Goal: Task Accomplishment & Management: Complete application form

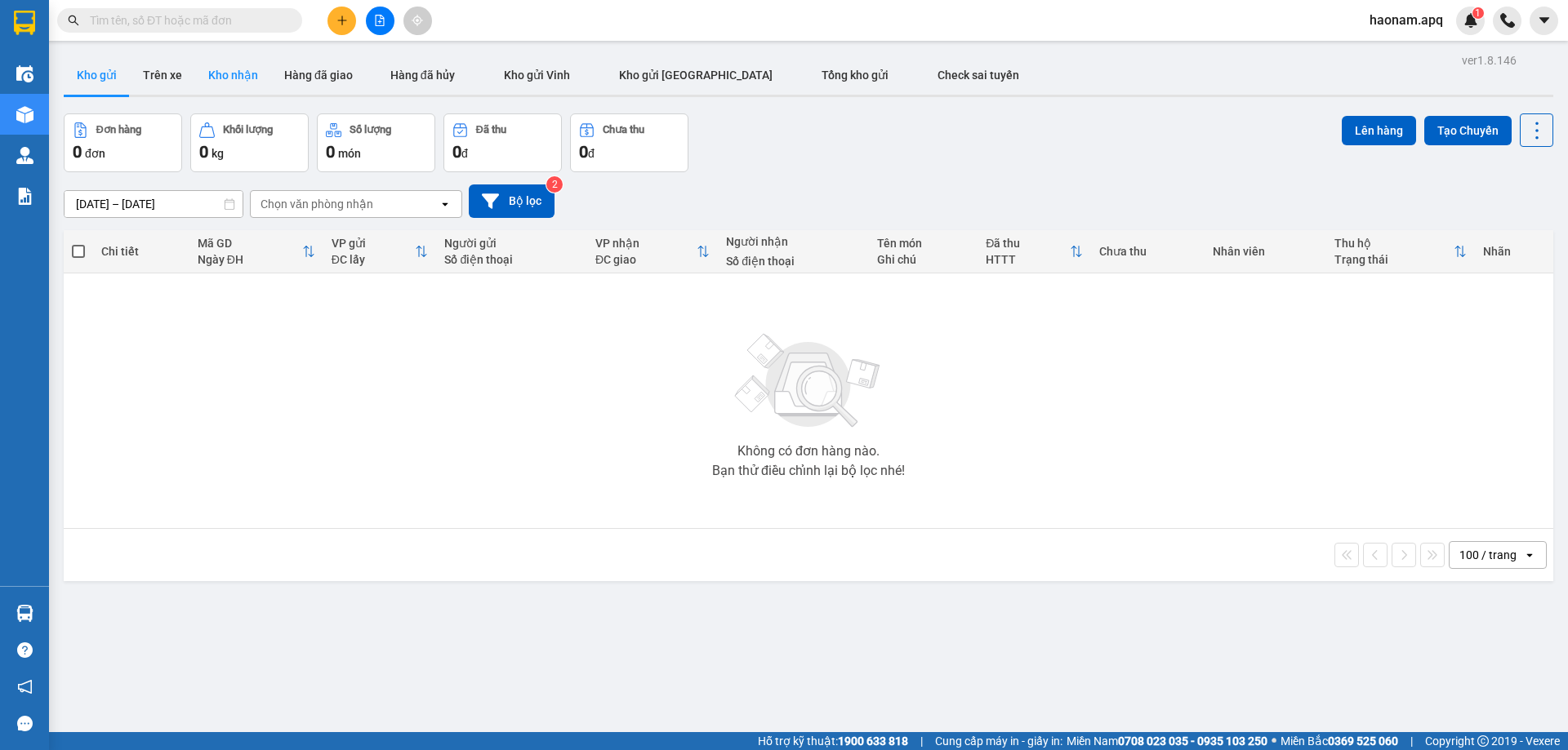
click at [209, 87] on button "Kho nhận" at bounding box center [233, 74] width 76 height 39
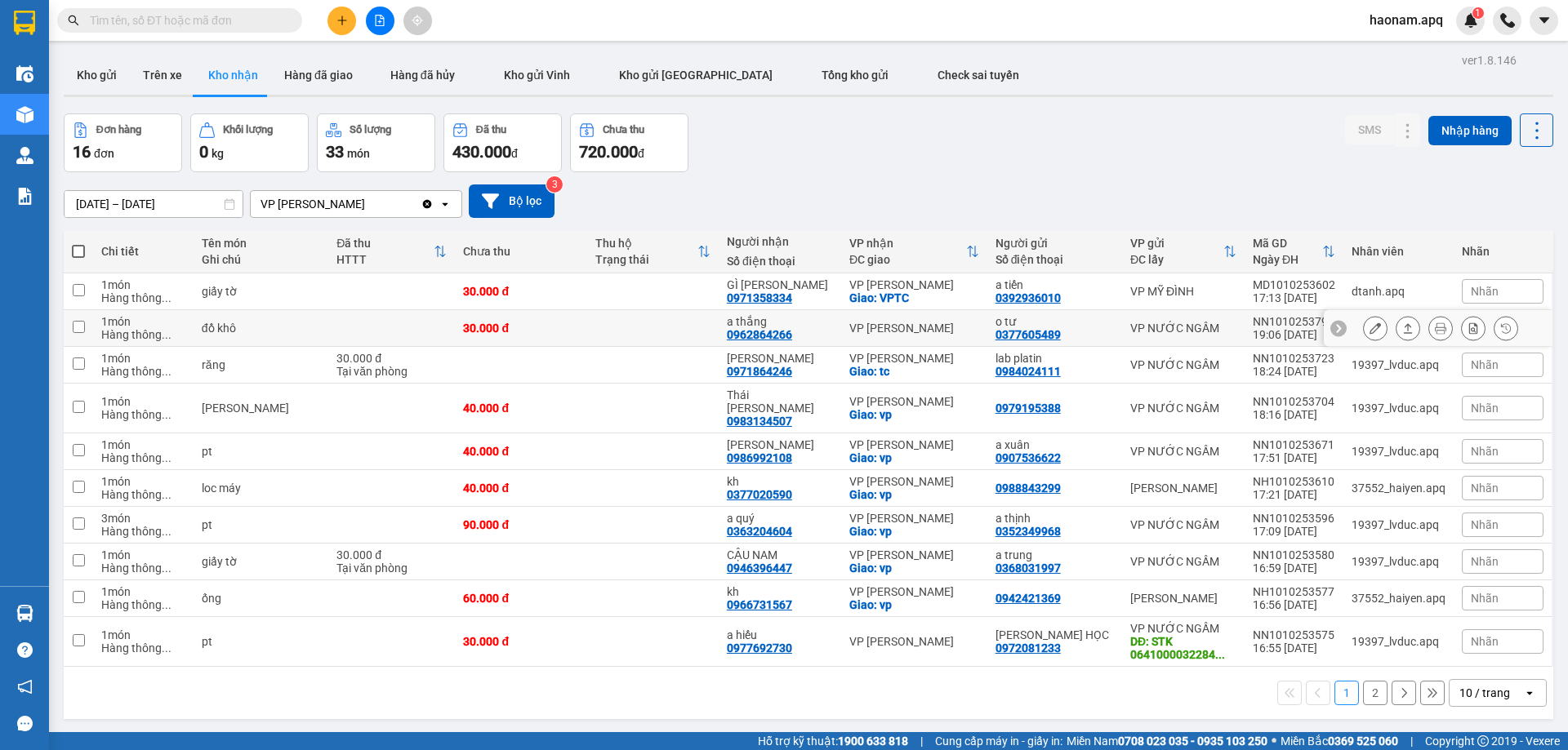
click at [1364, 328] on button at bounding box center [1375, 328] width 23 height 28
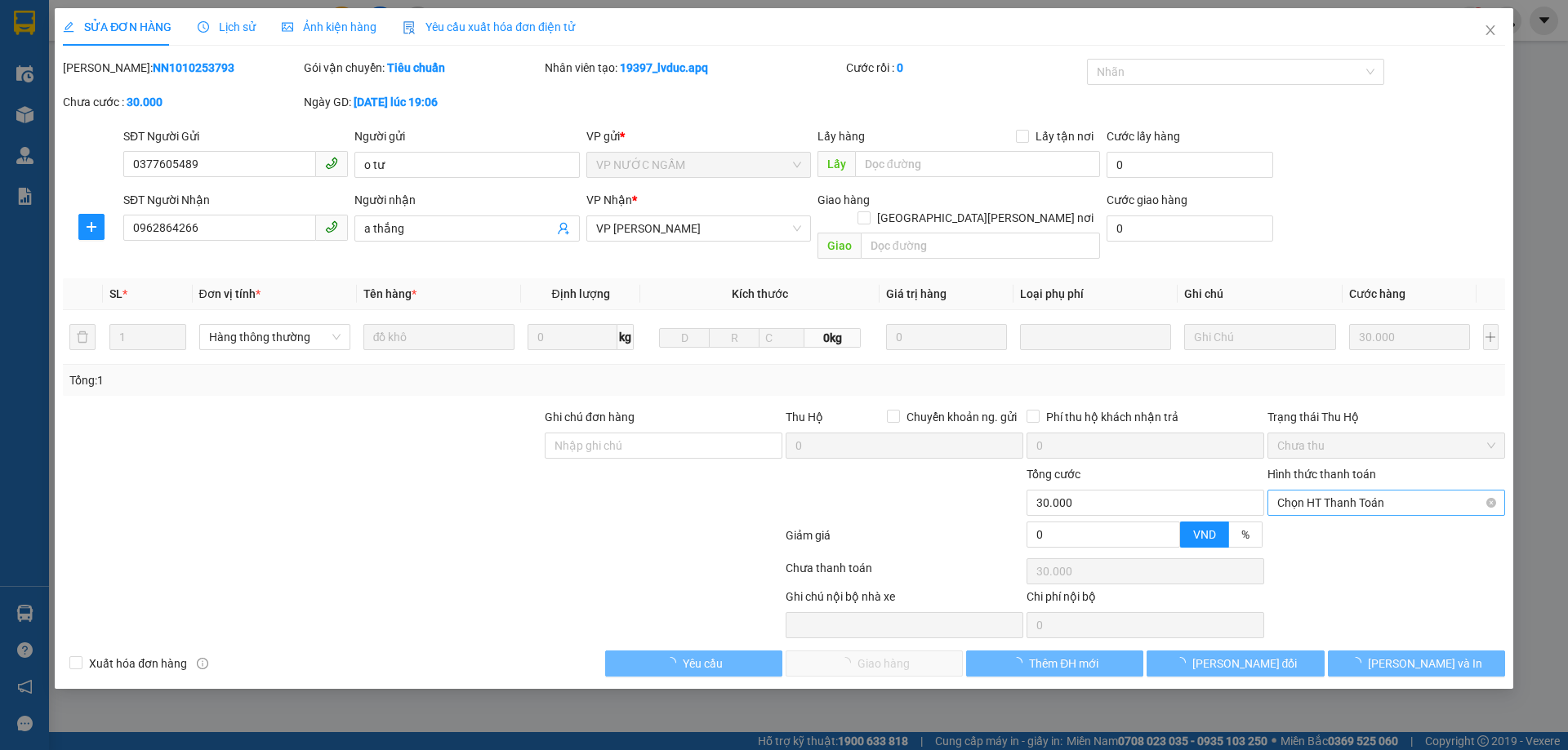
type input "0377605489"
type input "o tư"
type input "0962864266"
type input "a thắng"
type input "0"
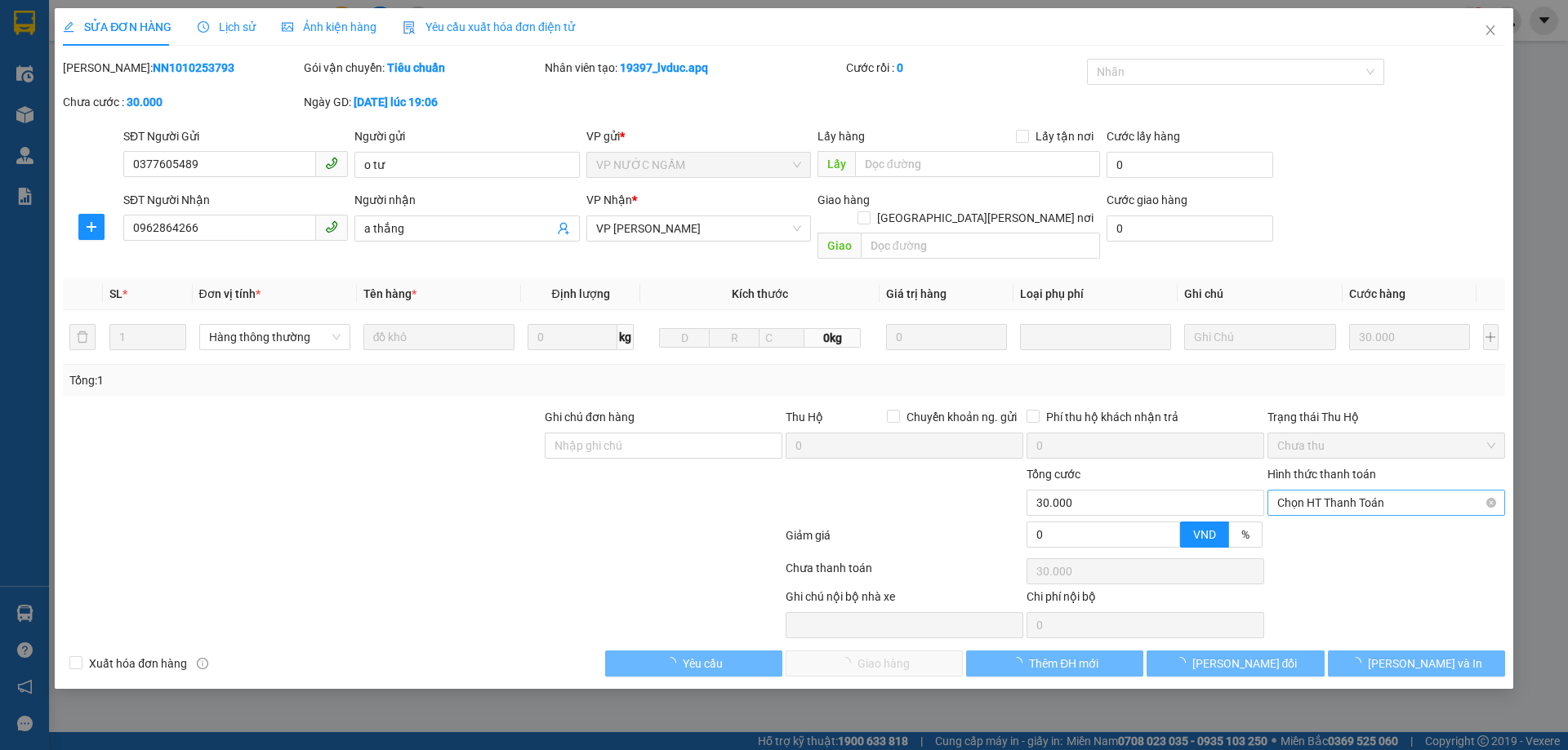
type input "30.000"
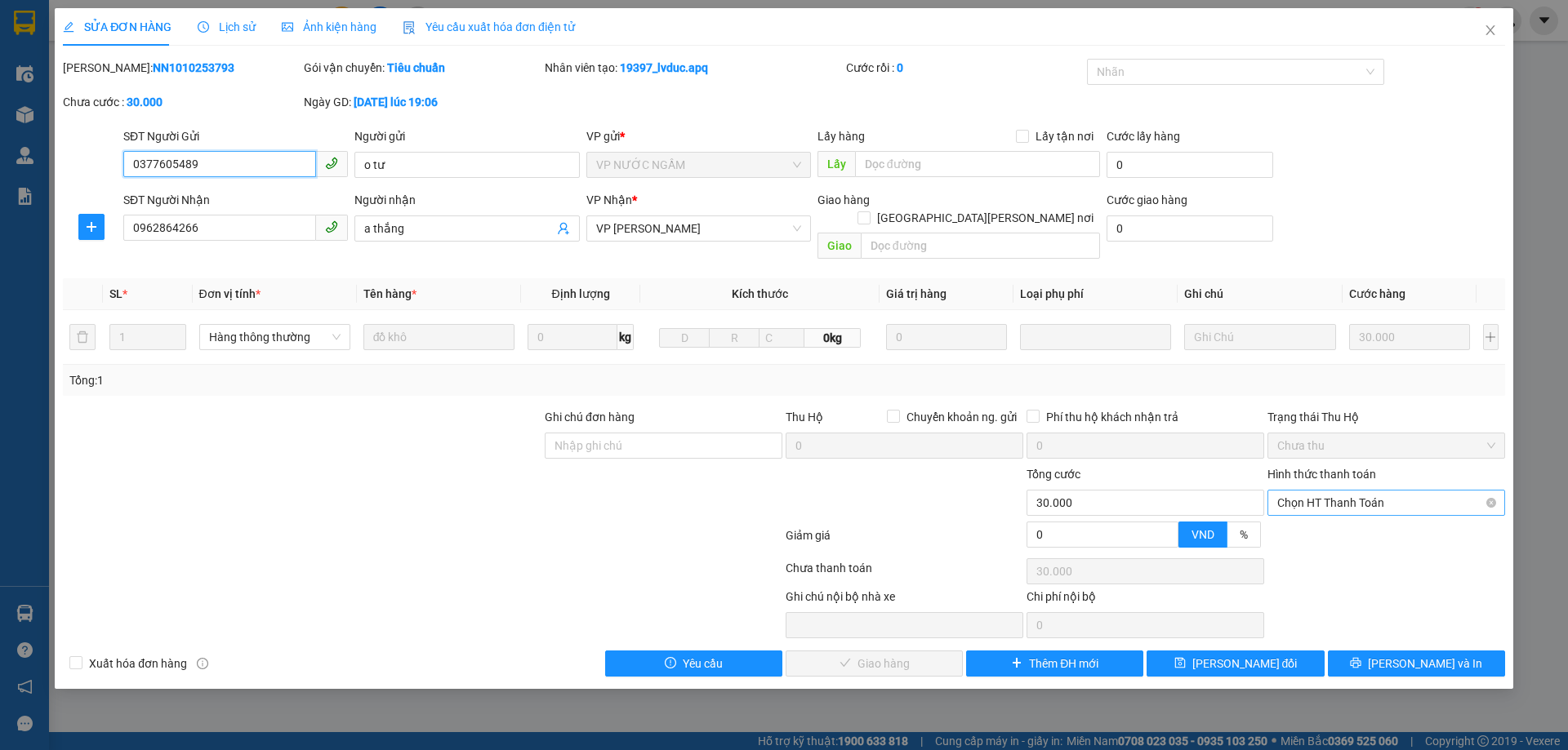
click at [1387, 491] on span "Chọn HT Thanh Toán" at bounding box center [1386, 503] width 218 height 24
click at [1348, 515] on div "Tại văn phòng" at bounding box center [1386, 517] width 218 height 18
type input "0"
drag, startPoint x: 876, startPoint y: 646, endPoint x: 954, endPoint y: 599, distance: 91.1
click at [877, 654] on span "Lưu và Giao hàng" at bounding box center [927, 663] width 221 height 18
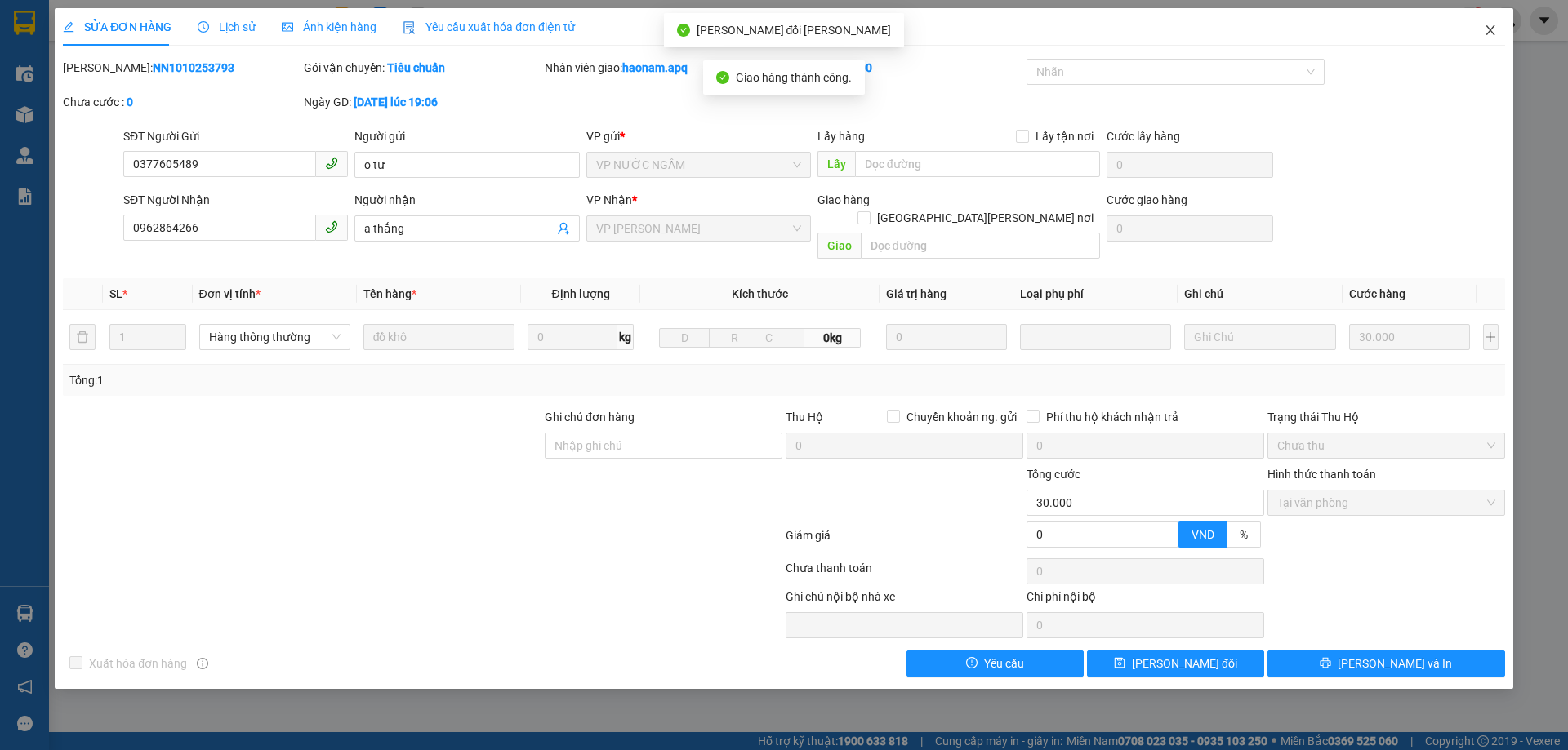
click at [1495, 29] on icon "close" at bounding box center [1490, 29] width 13 height 13
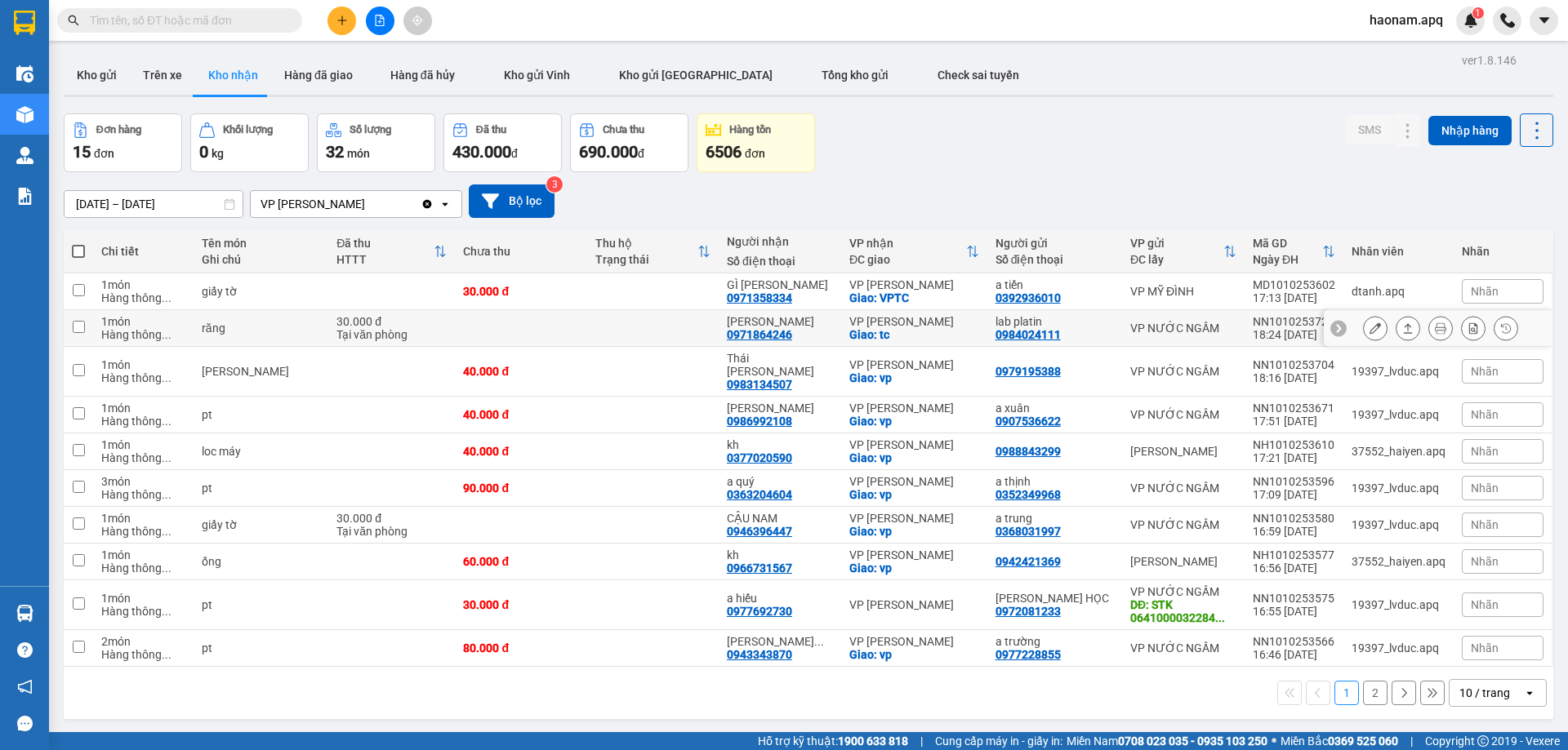
click at [1370, 329] on icon at bounding box center [1375, 328] width 11 height 11
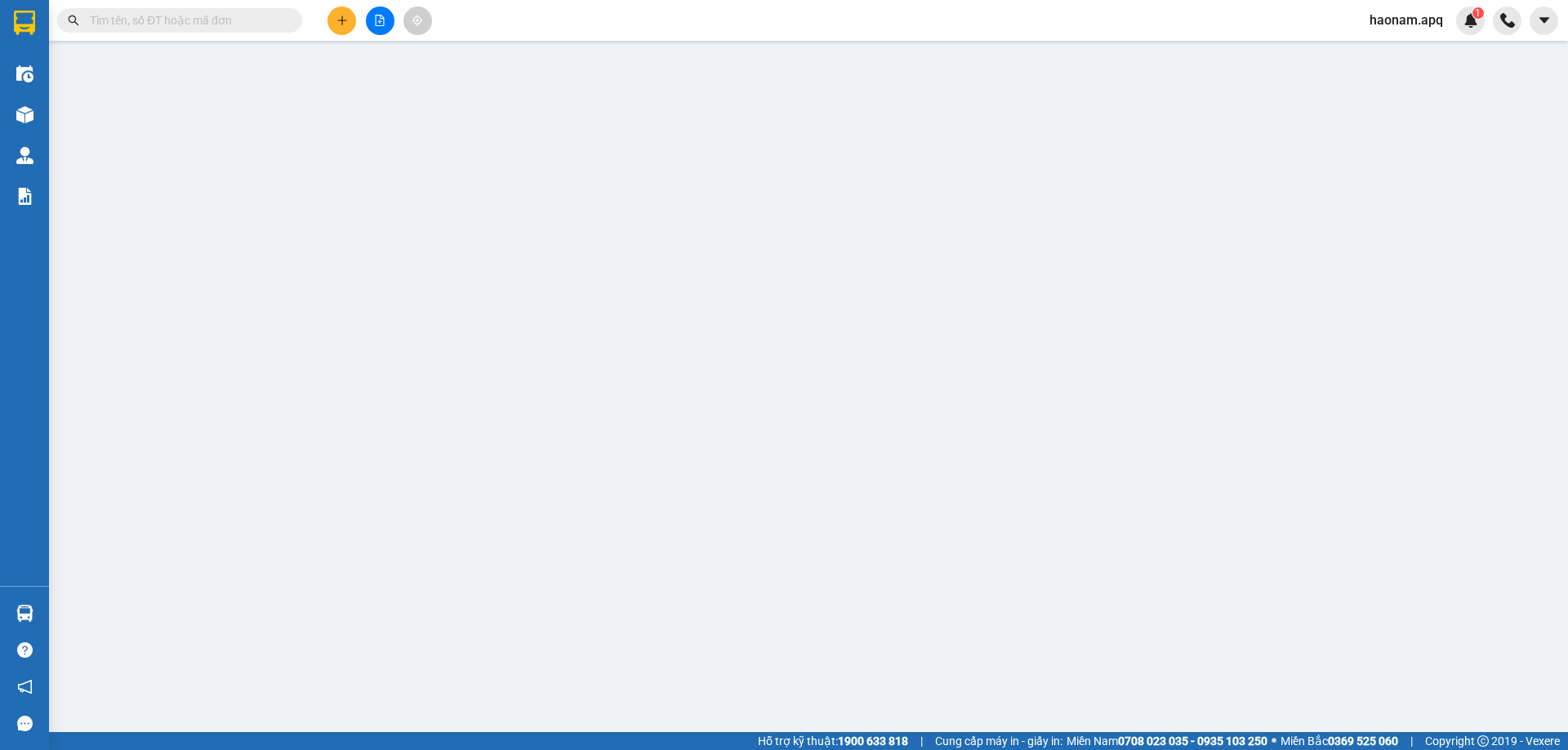
type input "0984024111"
type input "lab platin"
type input "0971864246"
type input "nk Hoàng Gia"
checkbox input "true"
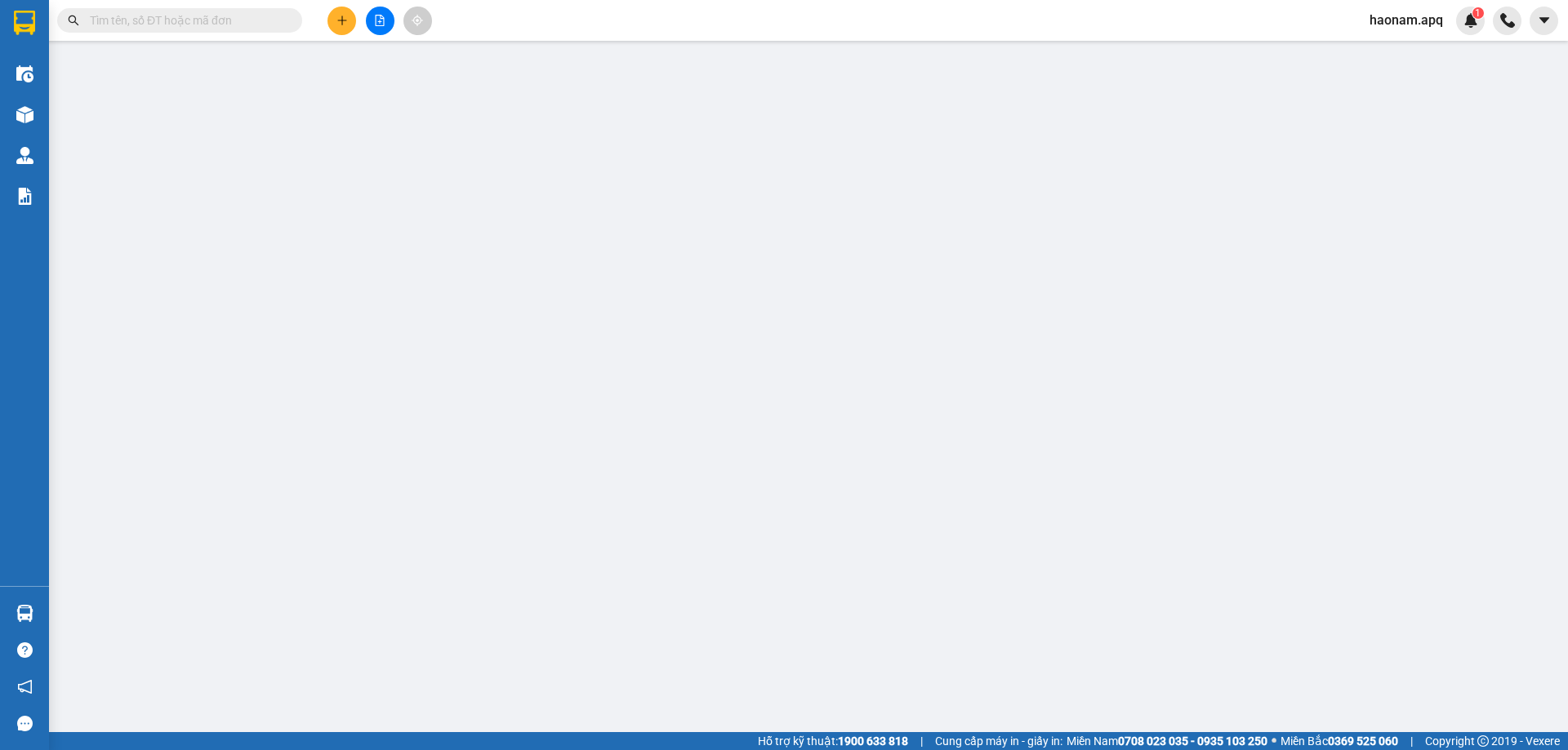
type input "tc"
type input "0"
type input "30.000"
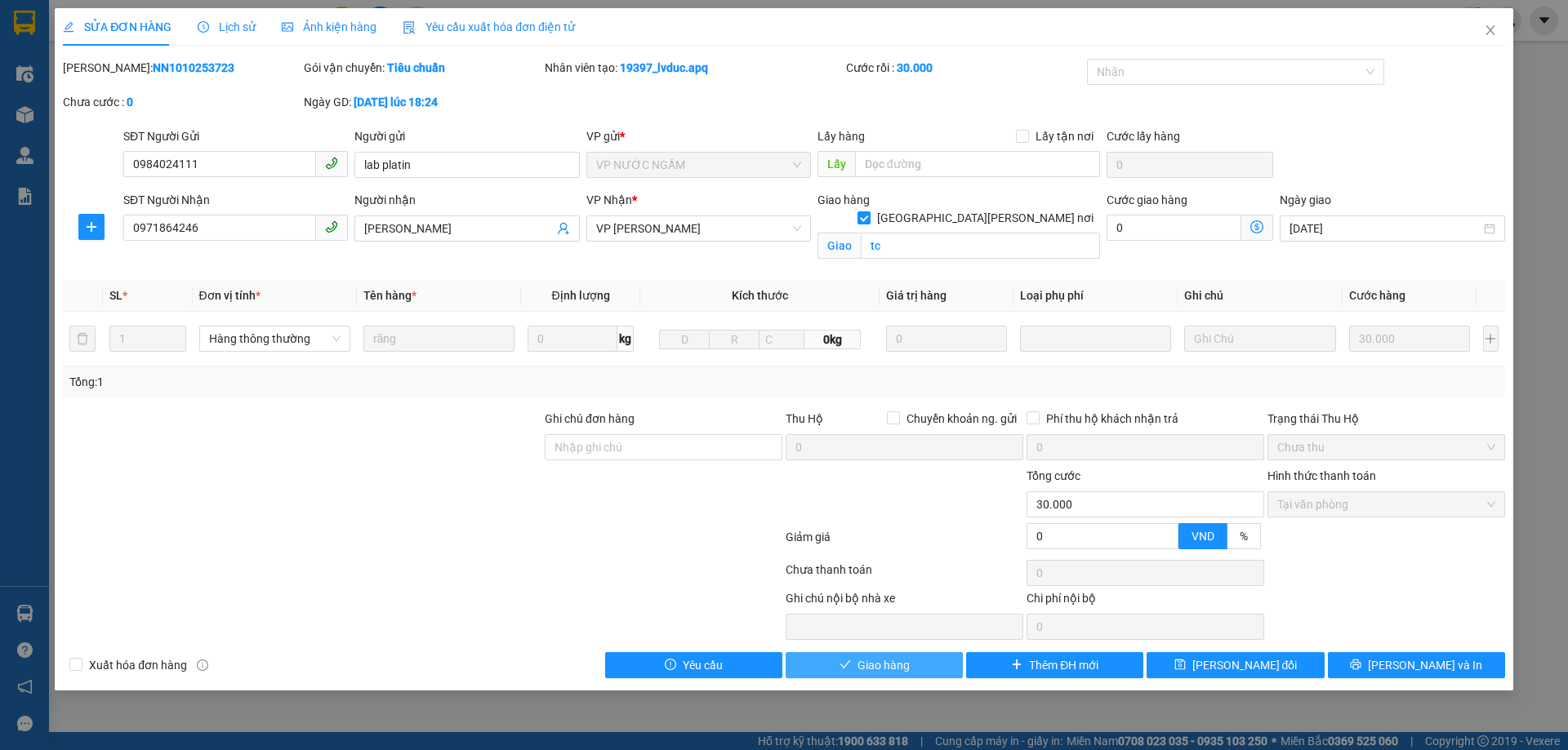
drag, startPoint x: 866, startPoint y: 672, endPoint x: 881, endPoint y: 661, distance: 18.6
click at [868, 671] on span "Giao hàng" at bounding box center [883, 665] width 53 height 18
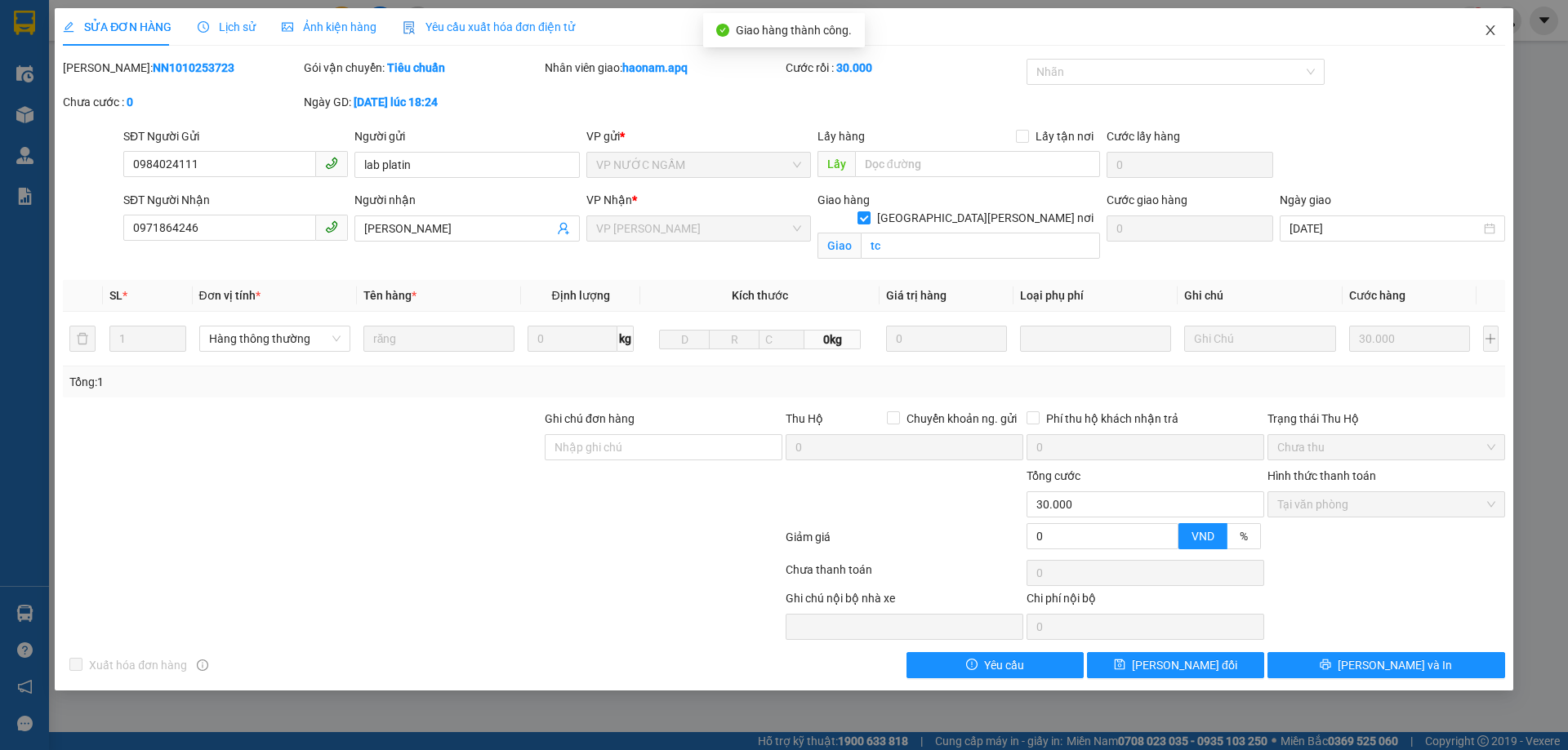
click at [1496, 36] on icon "close" at bounding box center [1490, 29] width 13 height 13
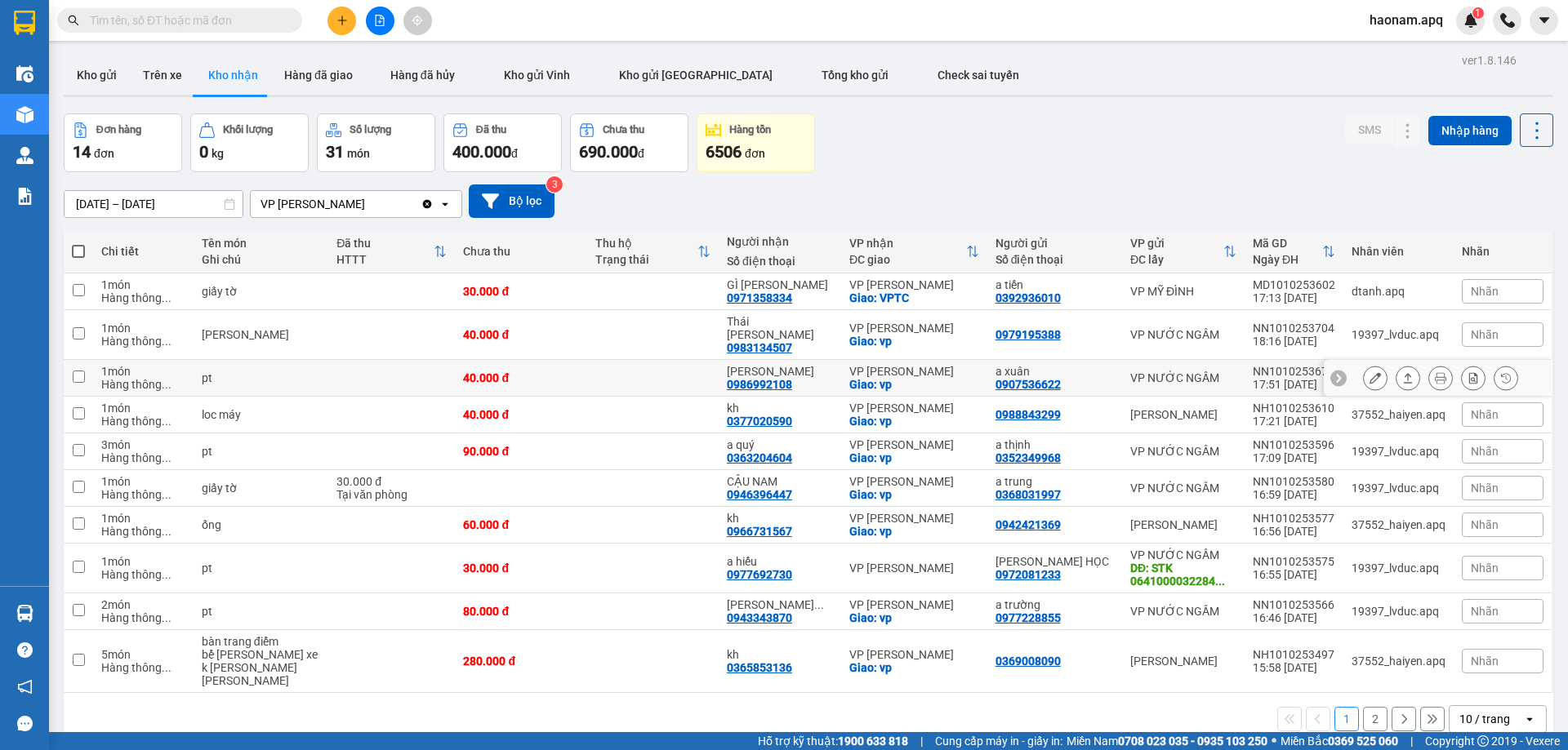
click at [1370, 364] on button at bounding box center [1375, 378] width 23 height 28
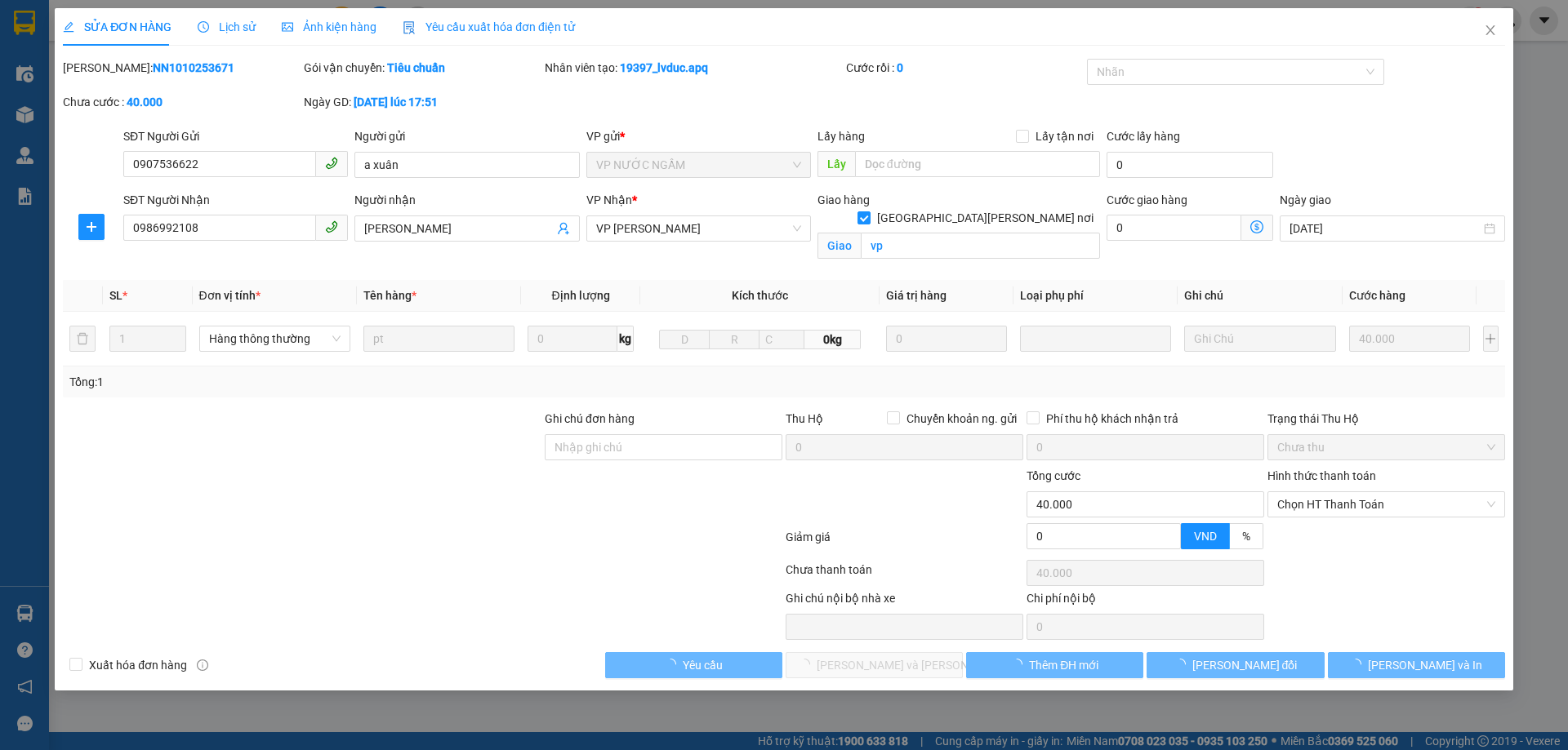
type input "0907536622"
type input "a xuân"
type input "0986992108"
type input "THANH HIỀN"
checkbox input "true"
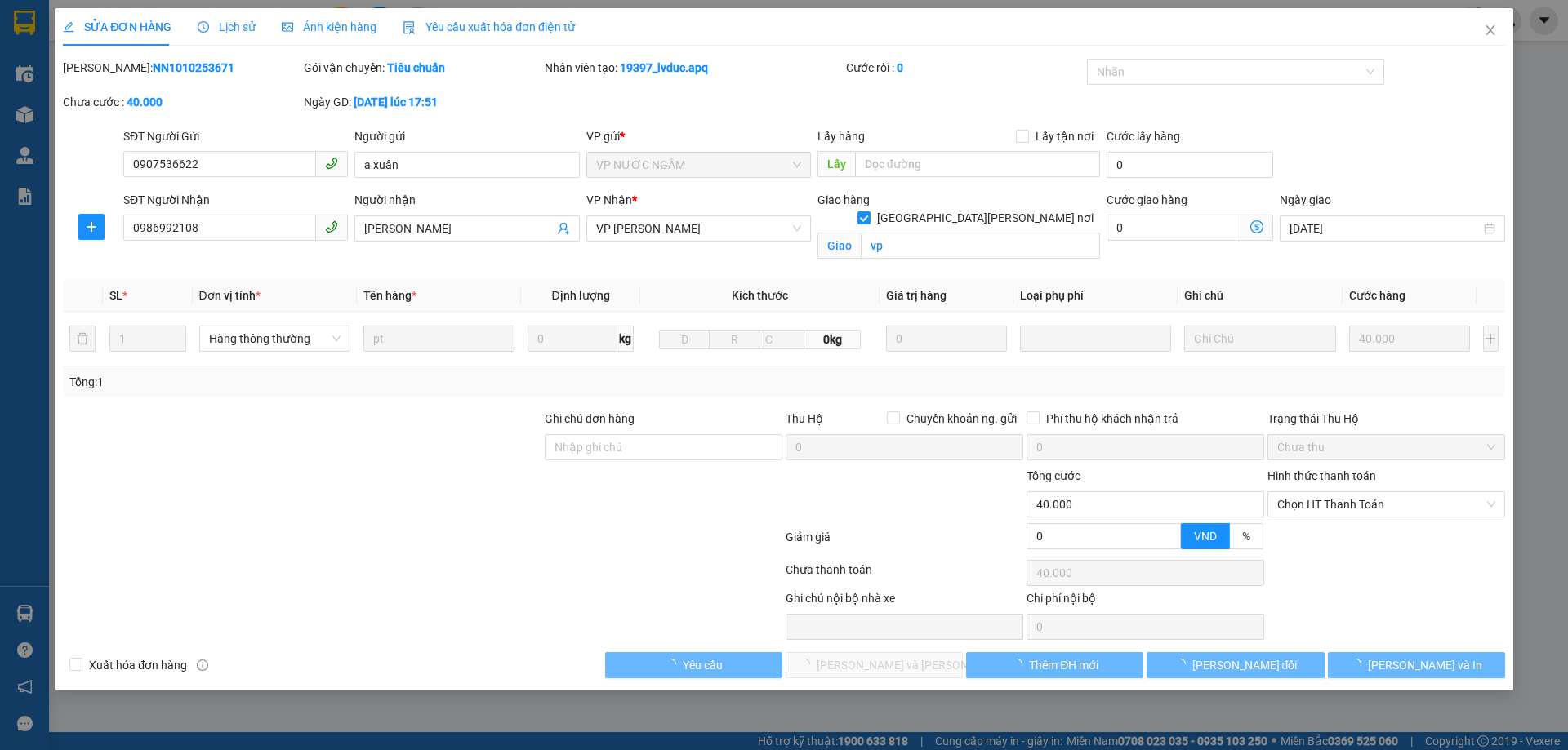
type input "vp"
type input "0"
type input "40.000"
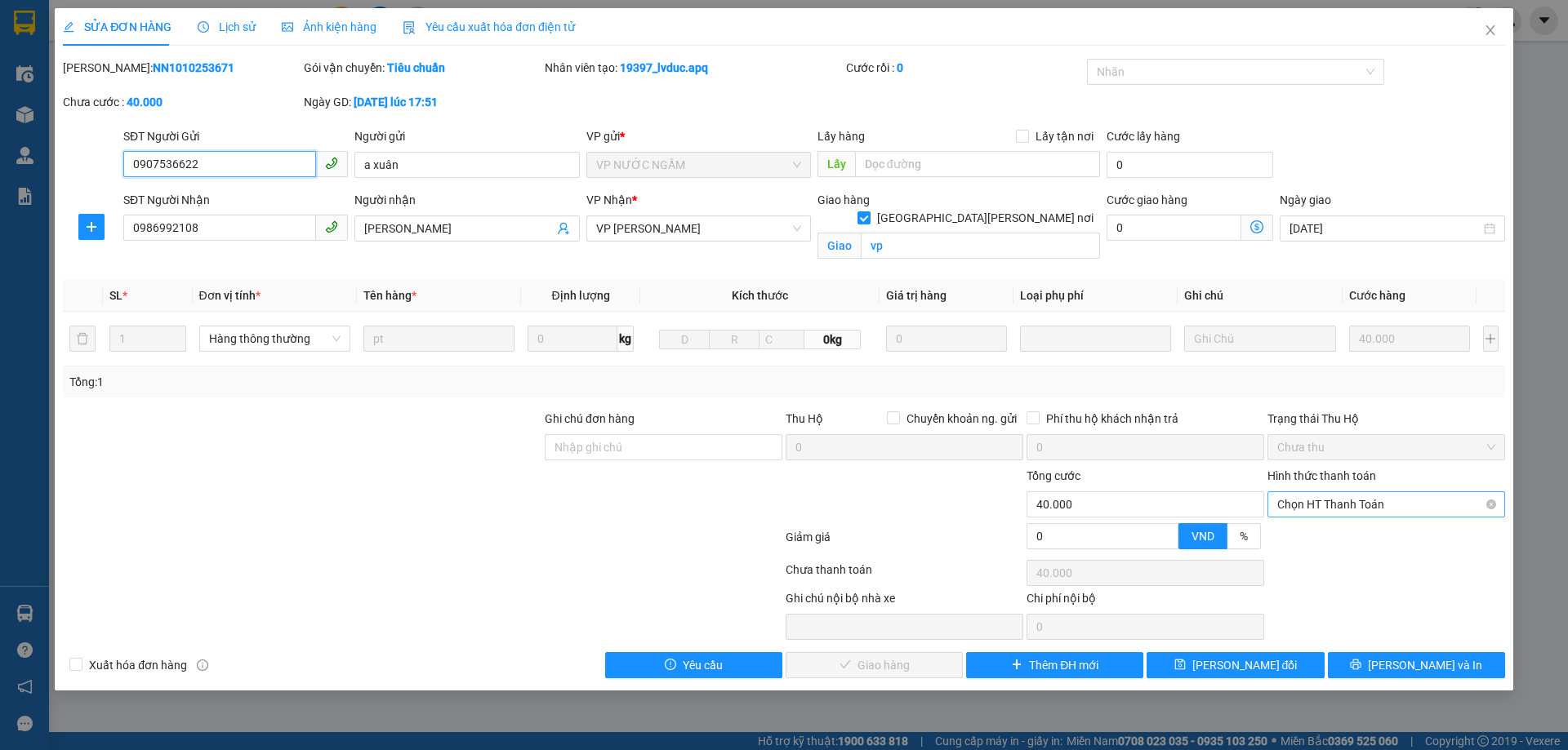
click at [1358, 513] on span "Chọn HT Thanh Toán" at bounding box center [1386, 504] width 218 height 24
drag, startPoint x: 1339, startPoint y: 534, endPoint x: 989, endPoint y: 676, distance: 377.7
click at [1338, 534] on div "Tại văn phòng" at bounding box center [1386, 537] width 218 height 18
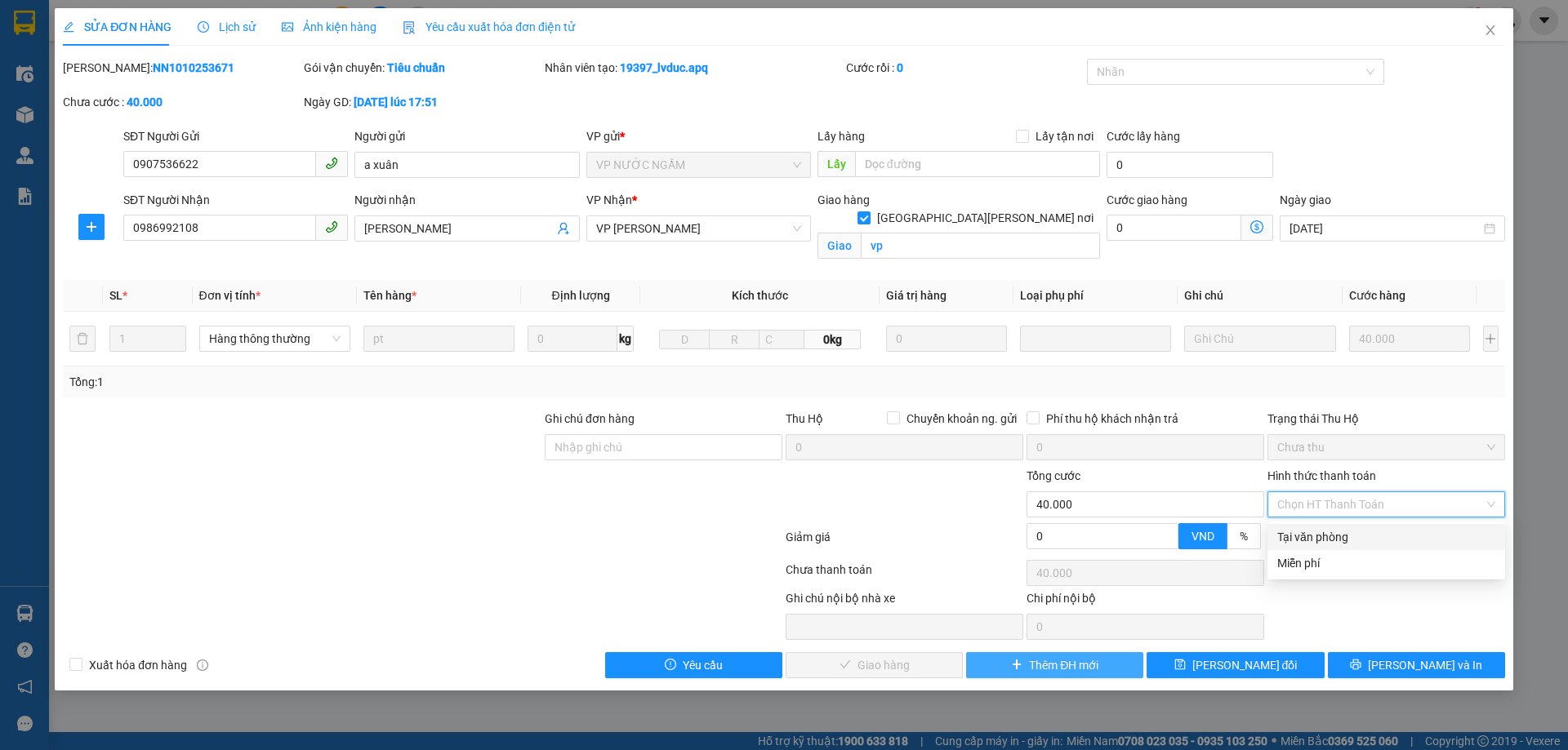
type input "0"
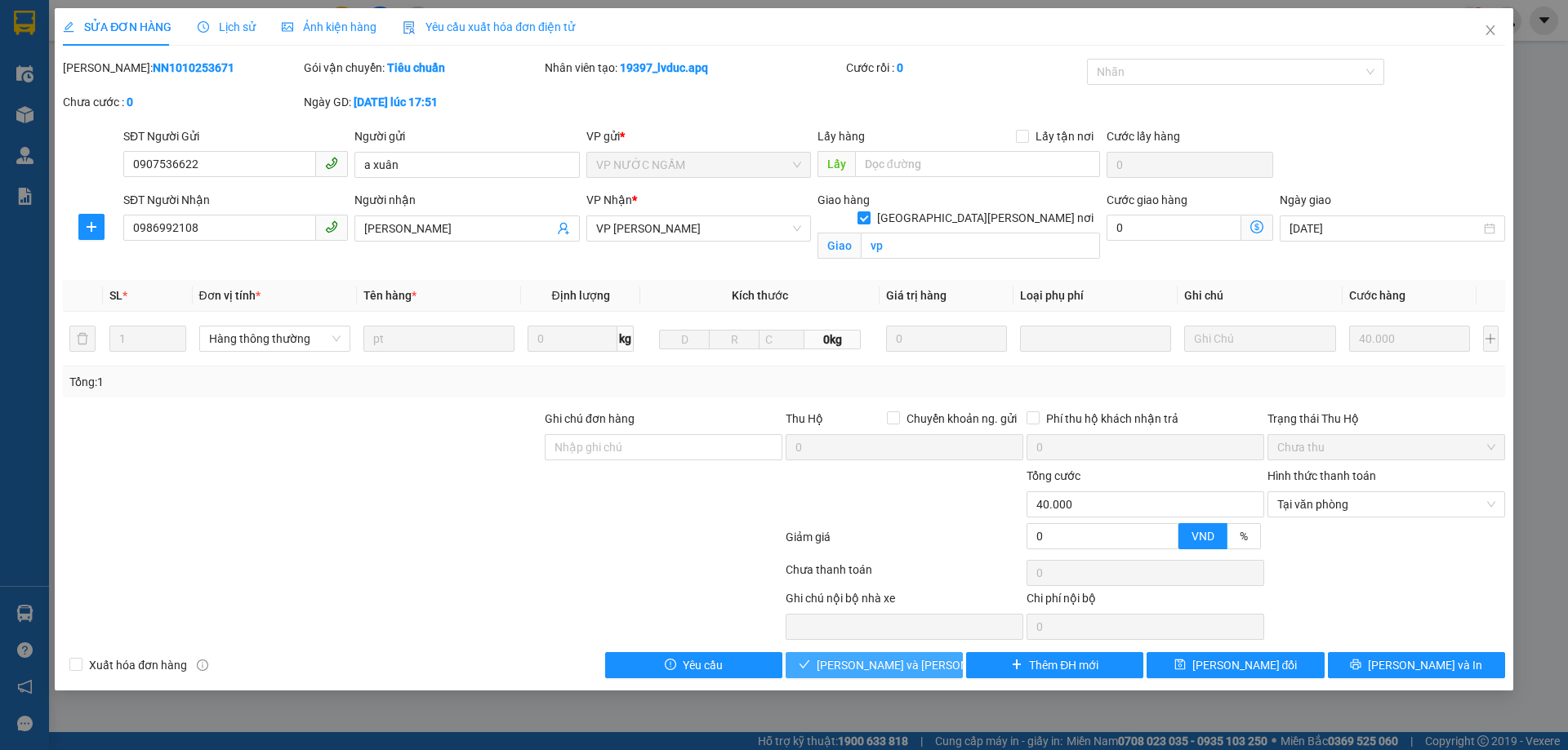
drag, startPoint x: 890, startPoint y: 675, endPoint x: 906, endPoint y: 659, distance: 22.6
click at [891, 675] on button "Lưu và Giao hàng" at bounding box center [874, 665] width 177 height 26
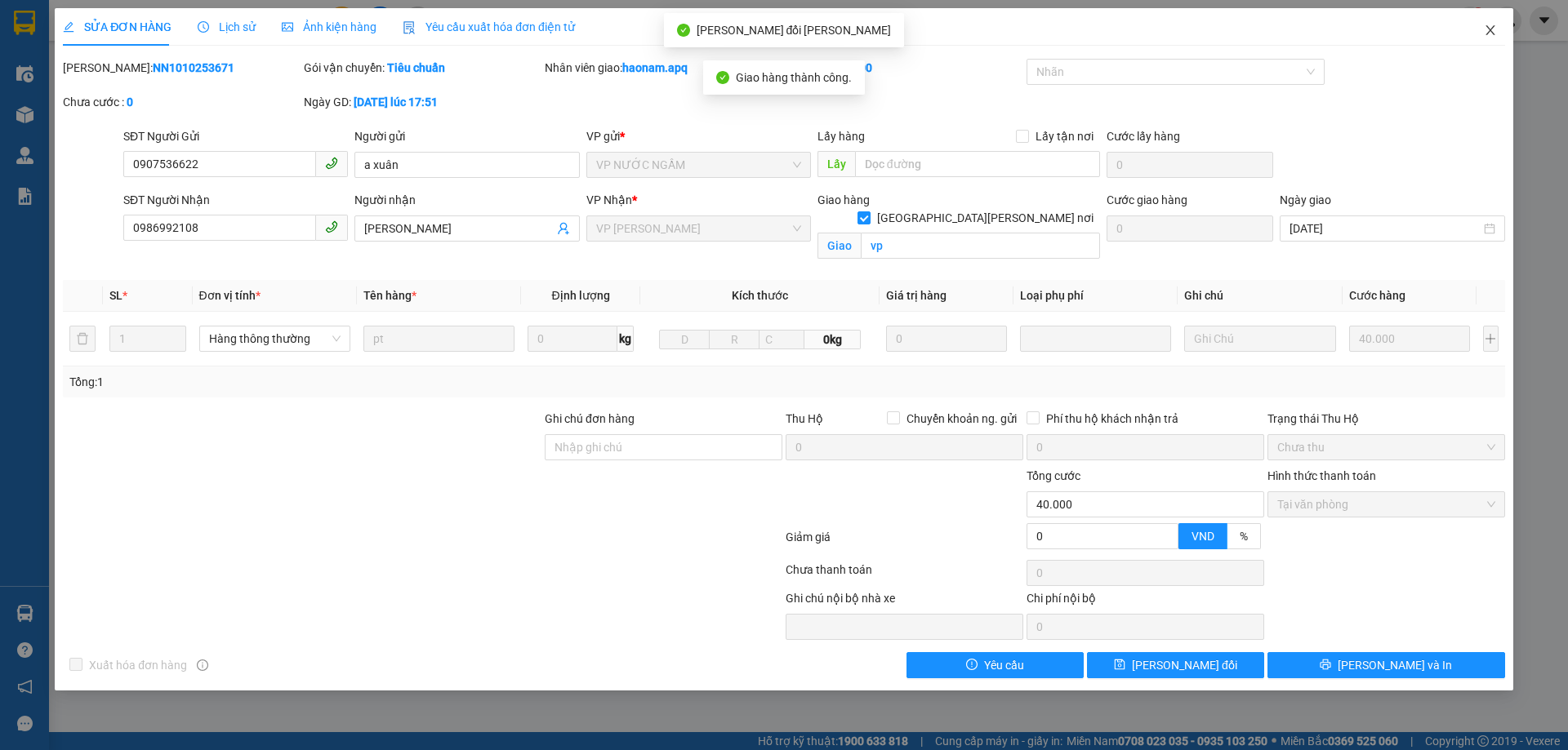
click at [1495, 31] on icon "close" at bounding box center [1490, 29] width 13 height 13
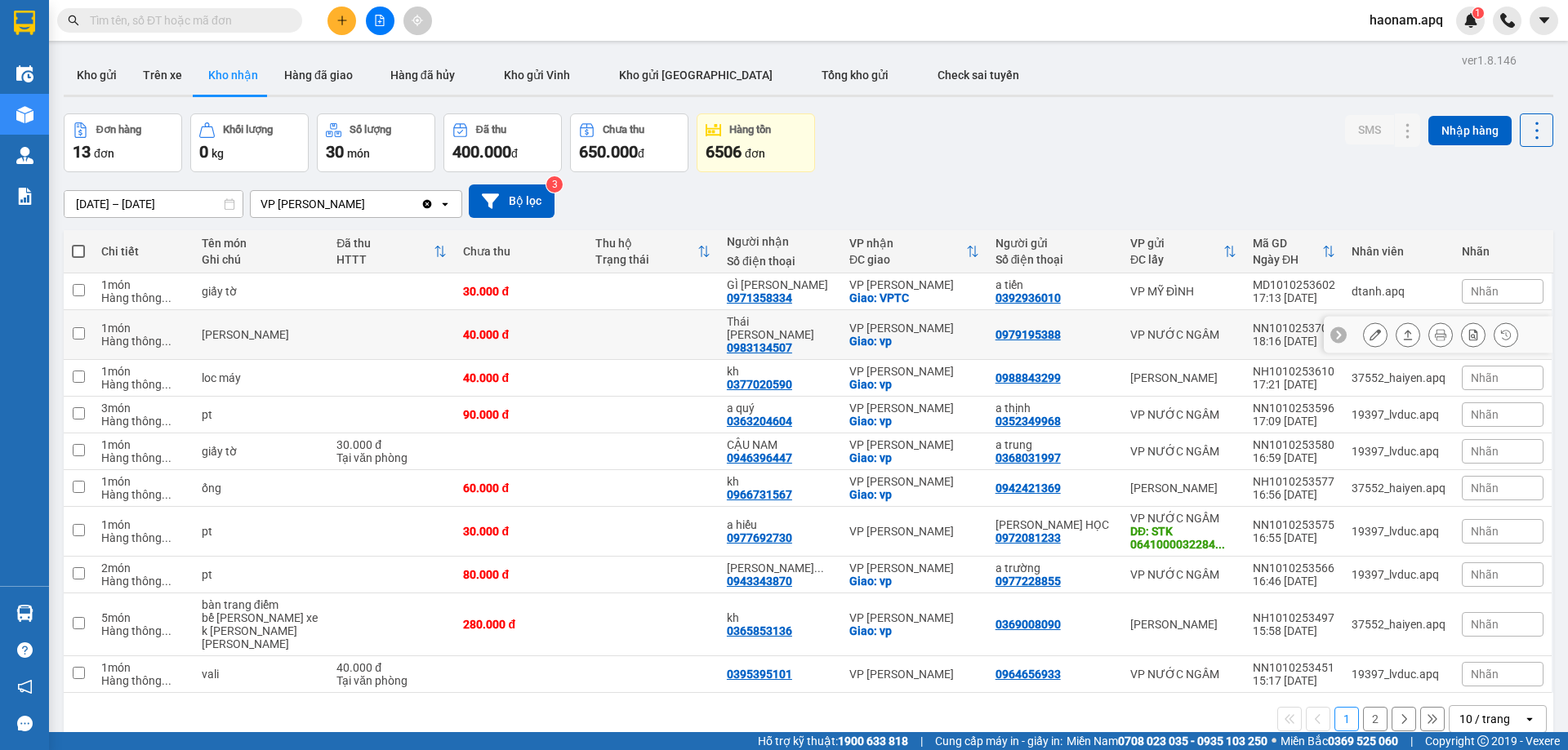
scroll to position [75, 0]
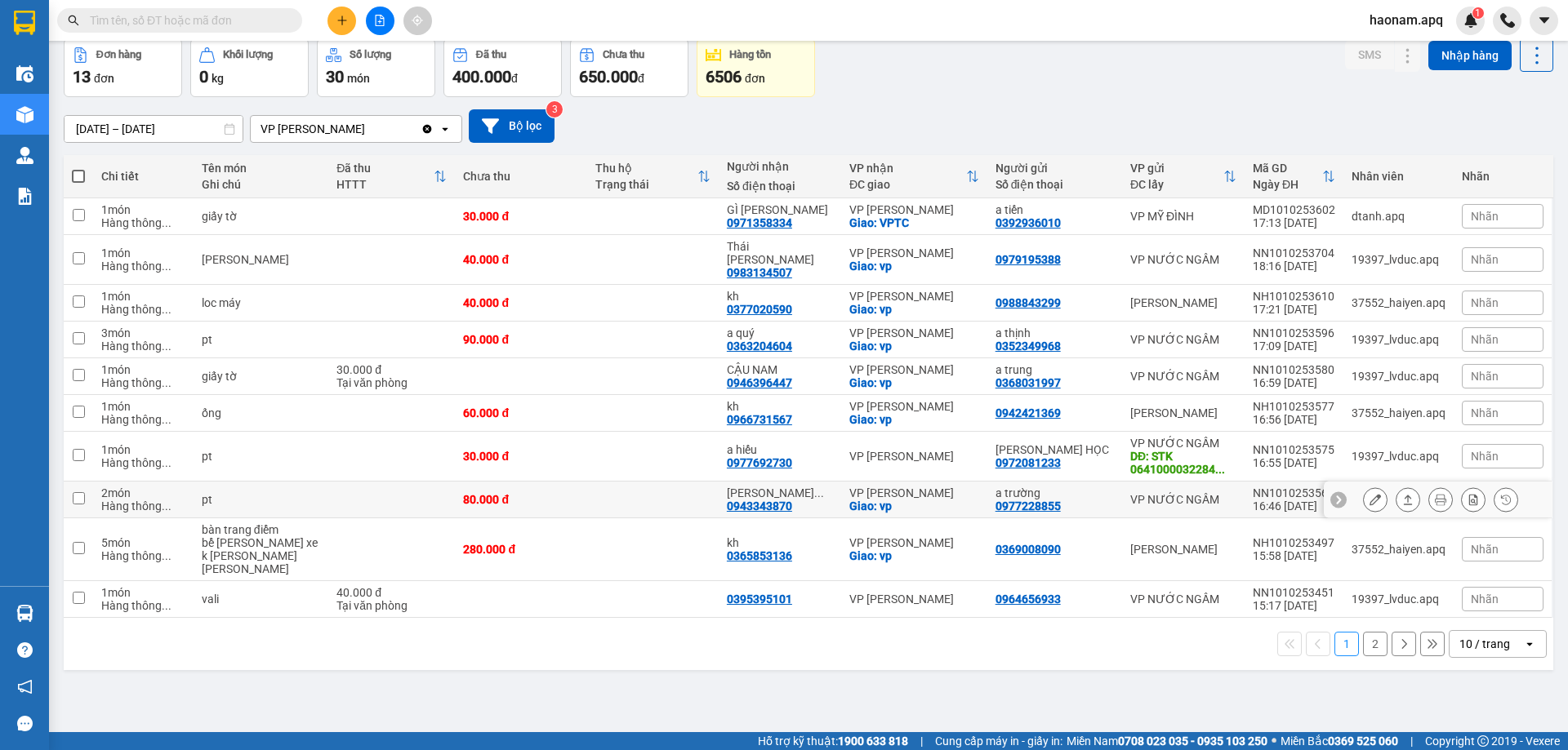
click at [1370, 494] on icon at bounding box center [1375, 499] width 11 height 11
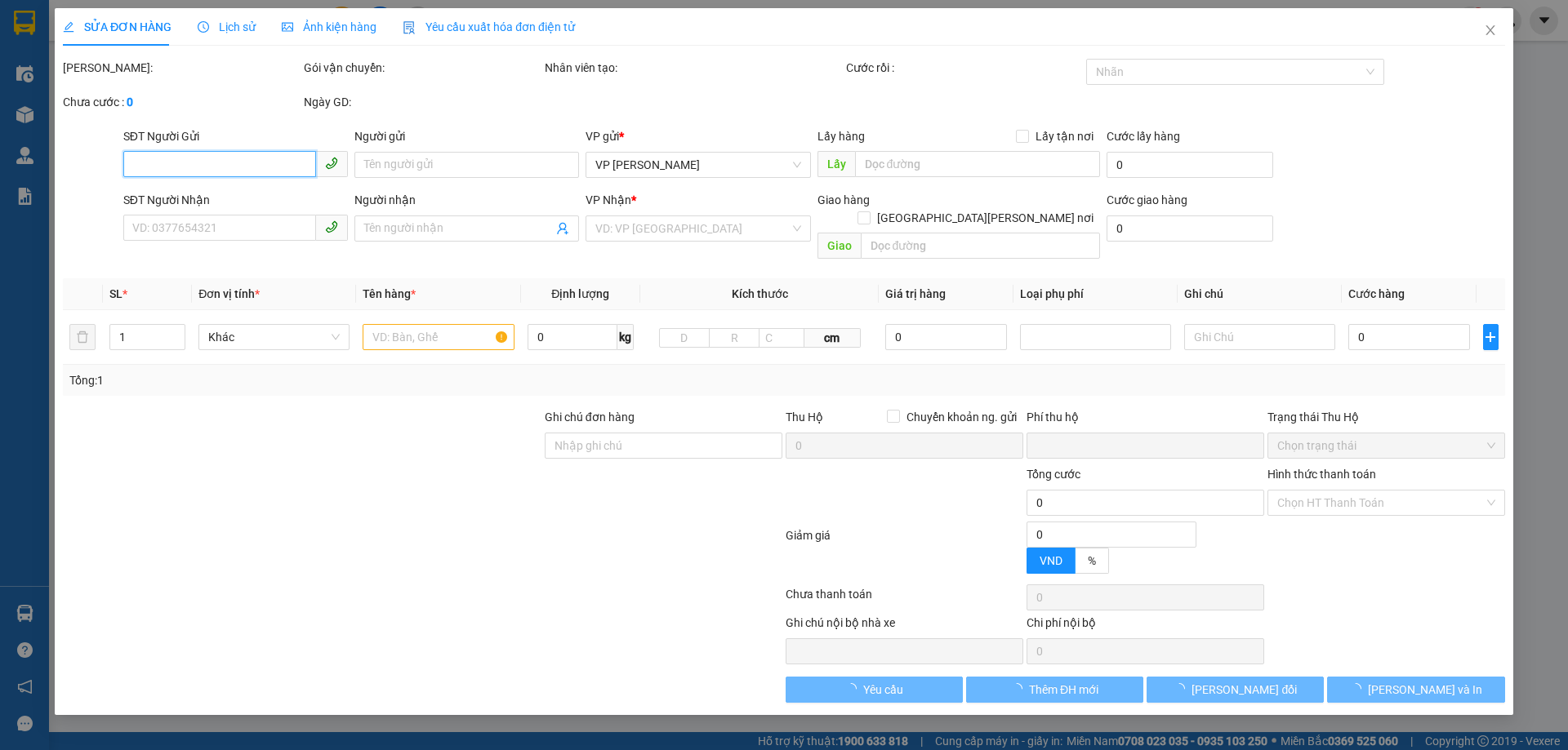
type input "0977228855"
type input "a trường"
type input "0943343870"
type input "GARA HOÀNG THÔNG"
checkbox input "true"
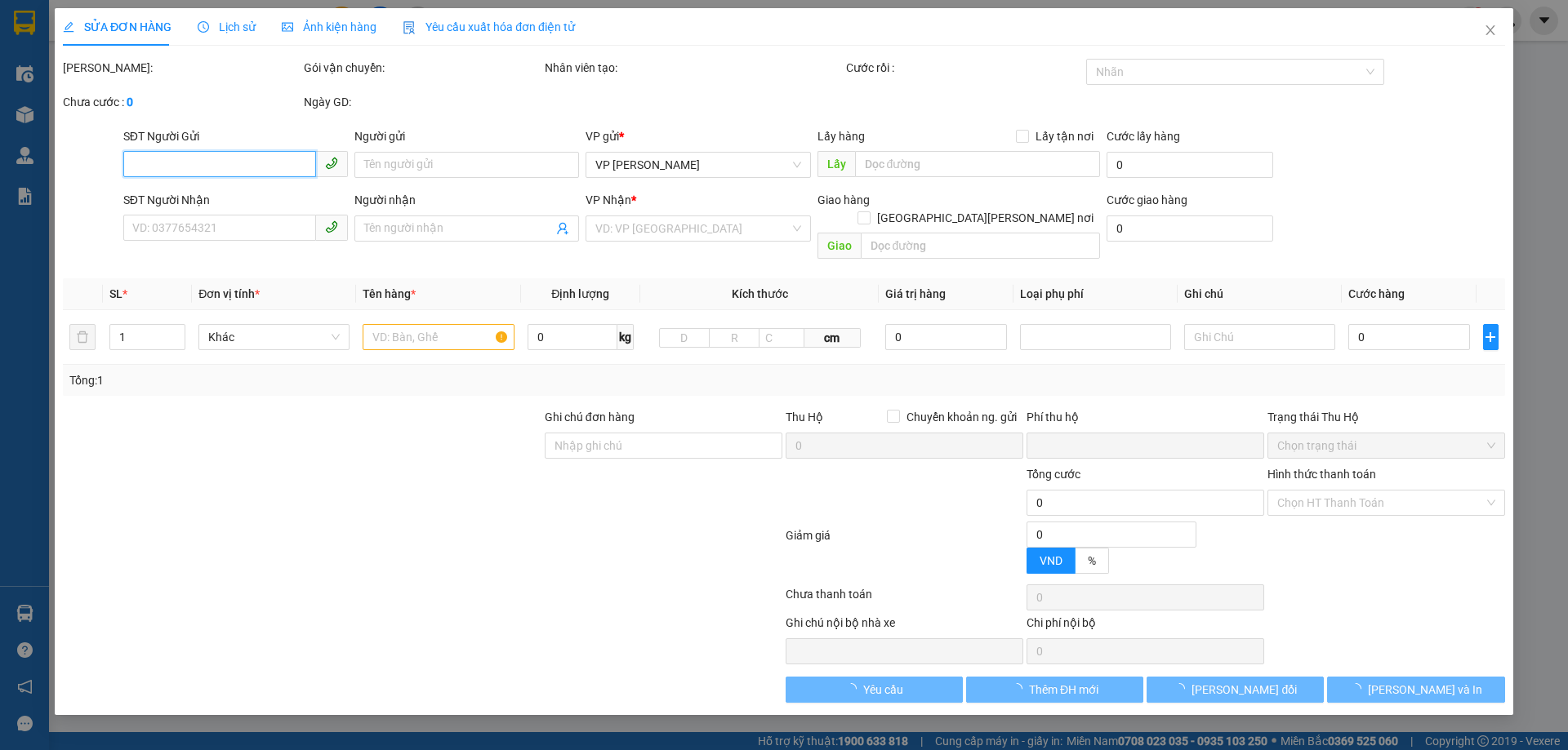
type input "vp"
type input "0"
type input "80.000"
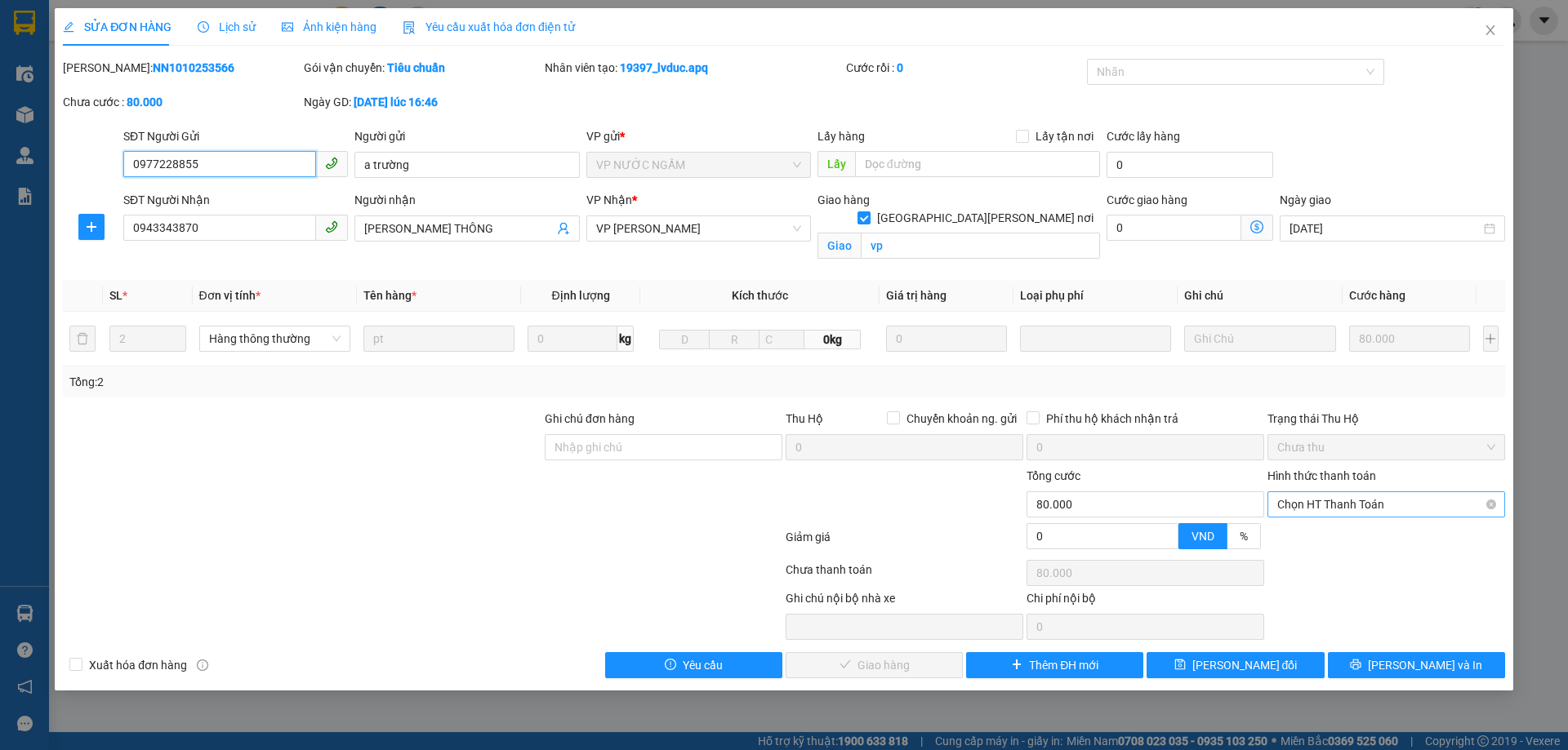
drag, startPoint x: 1350, startPoint y: 507, endPoint x: 1339, endPoint y: 517, distance: 14.9
click at [1349, 509] on span "Chọn HT Thanh Toán" at bounding box center [1386, 504] width 218 height 24
drag, startPoint x: 1325, startPoint y: 528, endPoint x: 1143, endPoint y: 581, distance: 189.6
click at [1325, 528] on div "Tại văn phòng" at bounding box center [1385, 537] width 237 height 26
type input "0"
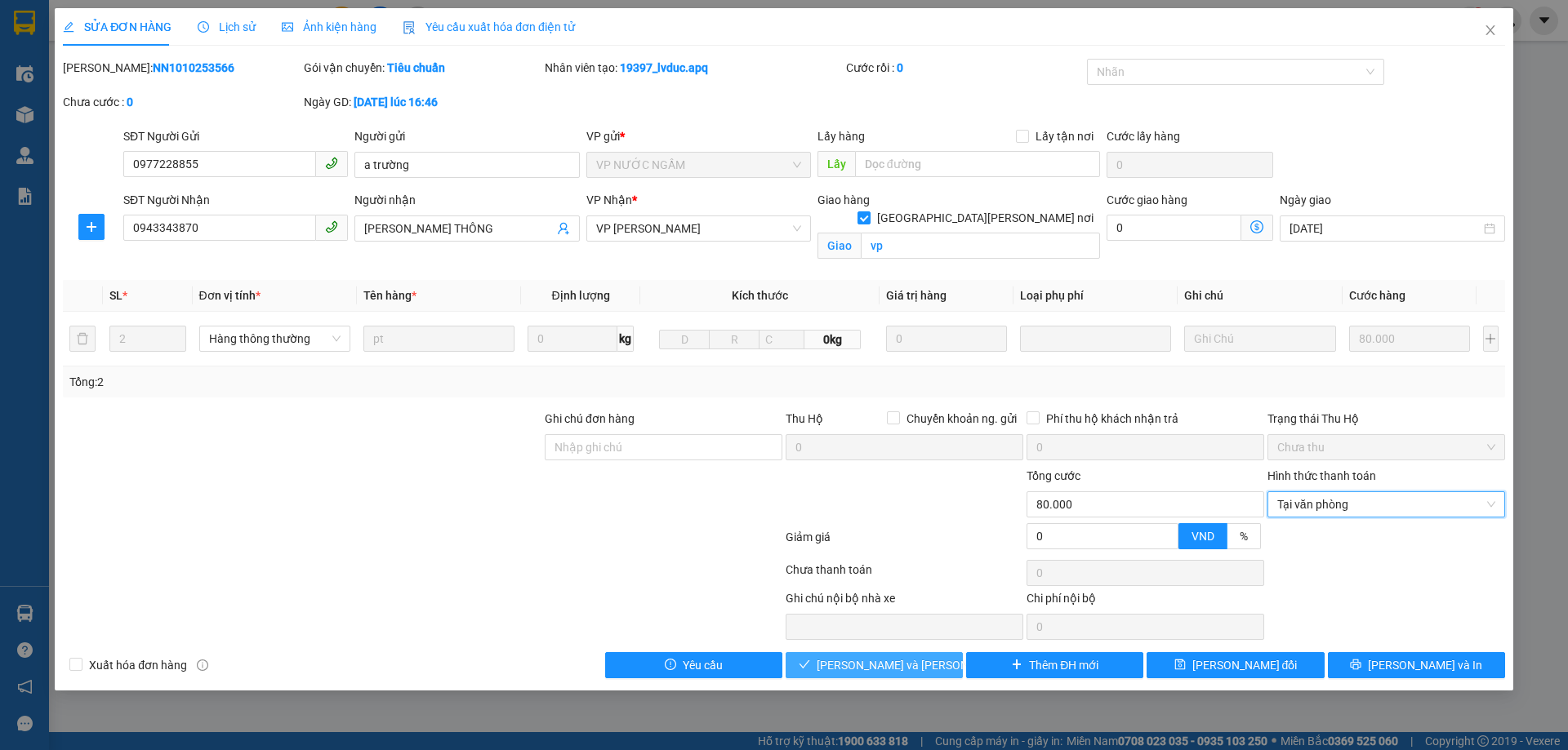
drag, startPoint x: 870, startPoint y: 671, endPoint x: 896, endPoint y: 650, distance: 33.4
click at [869, 672] on span "Lưu và Giao hàng" at bounding box center [927, 665] width 221 height 18
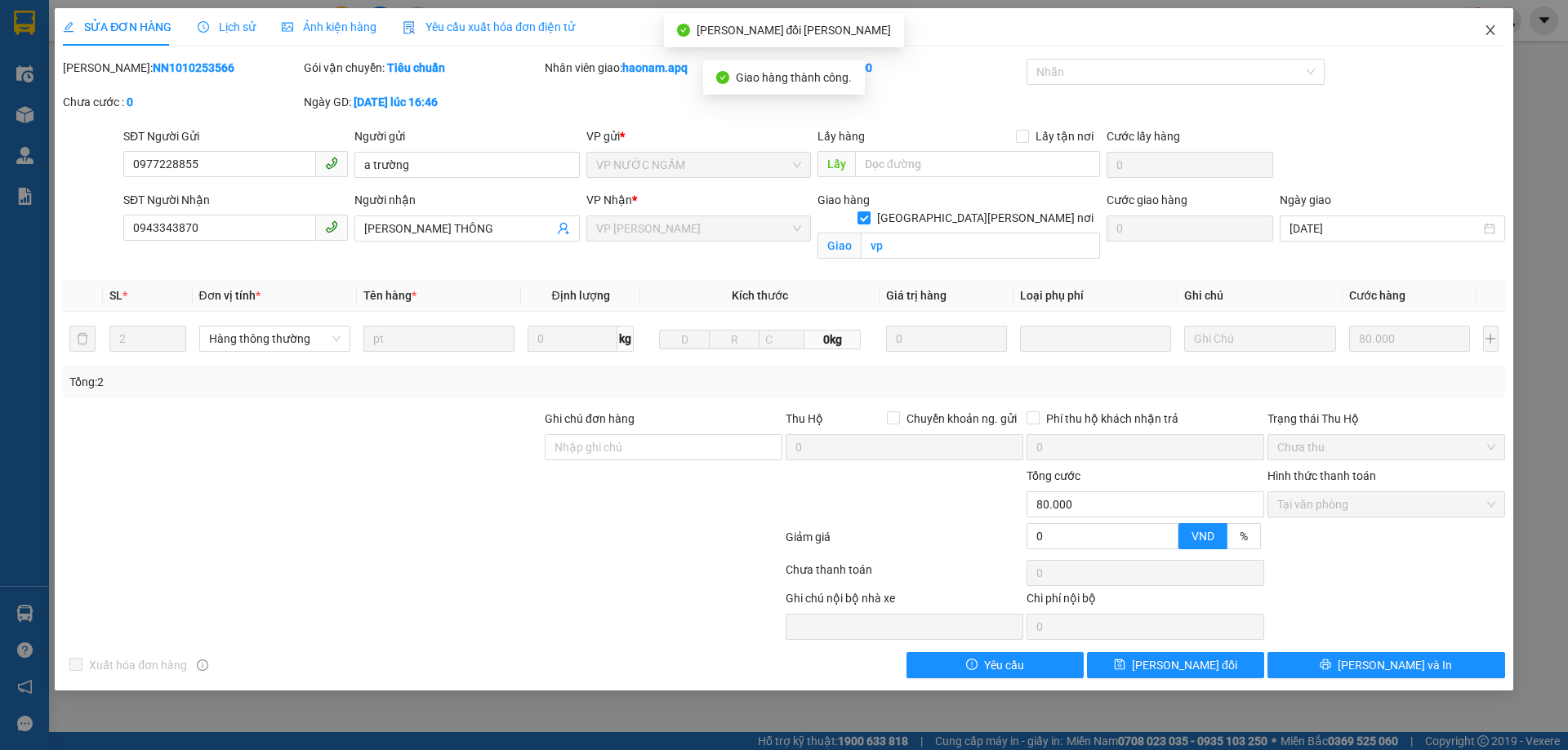
click at [1491, 35] on icon "close" at bounding box center [1490, 29] width 13 height 13
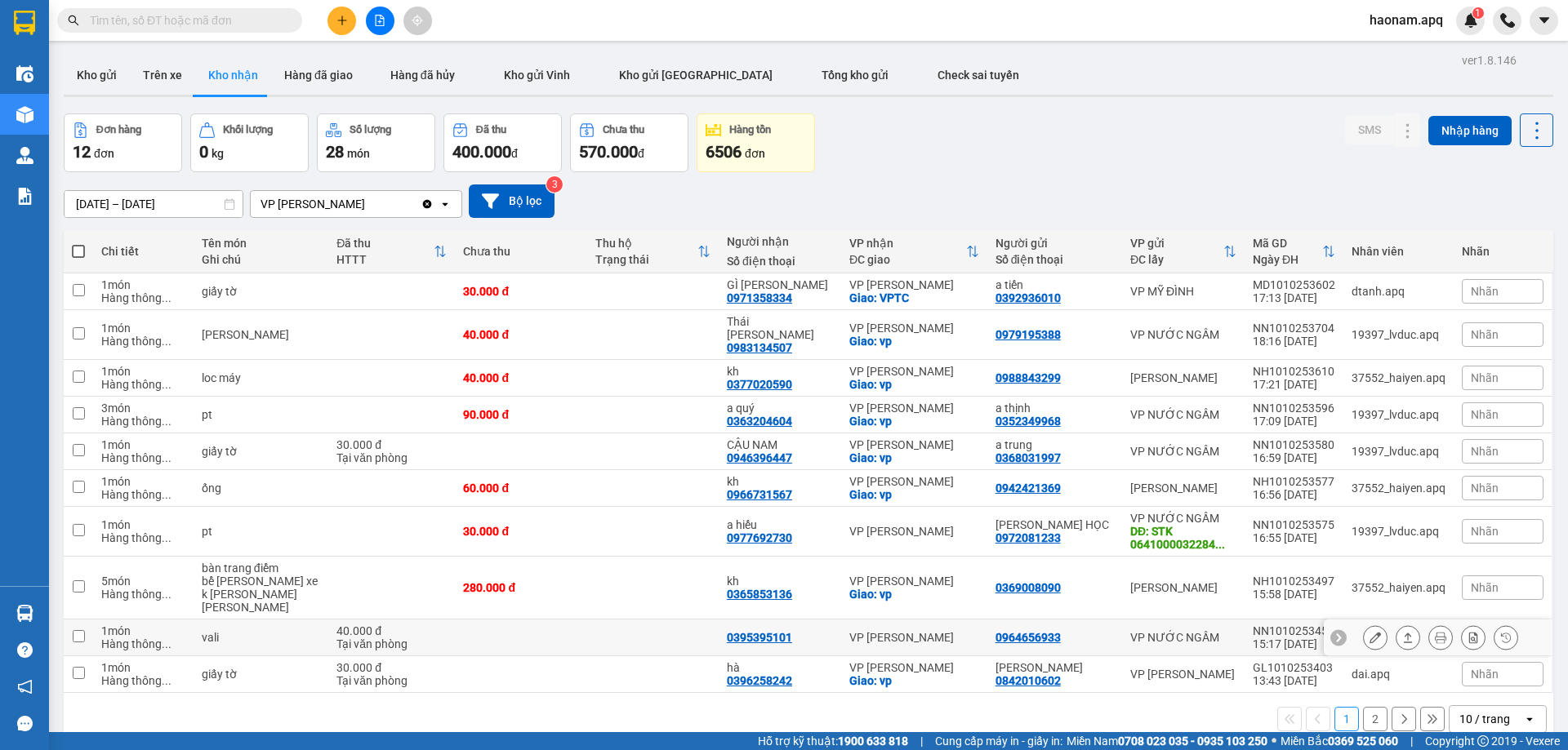
click at [1370, 632] on icon at bounding box center [1375, 637] width 11 height 11
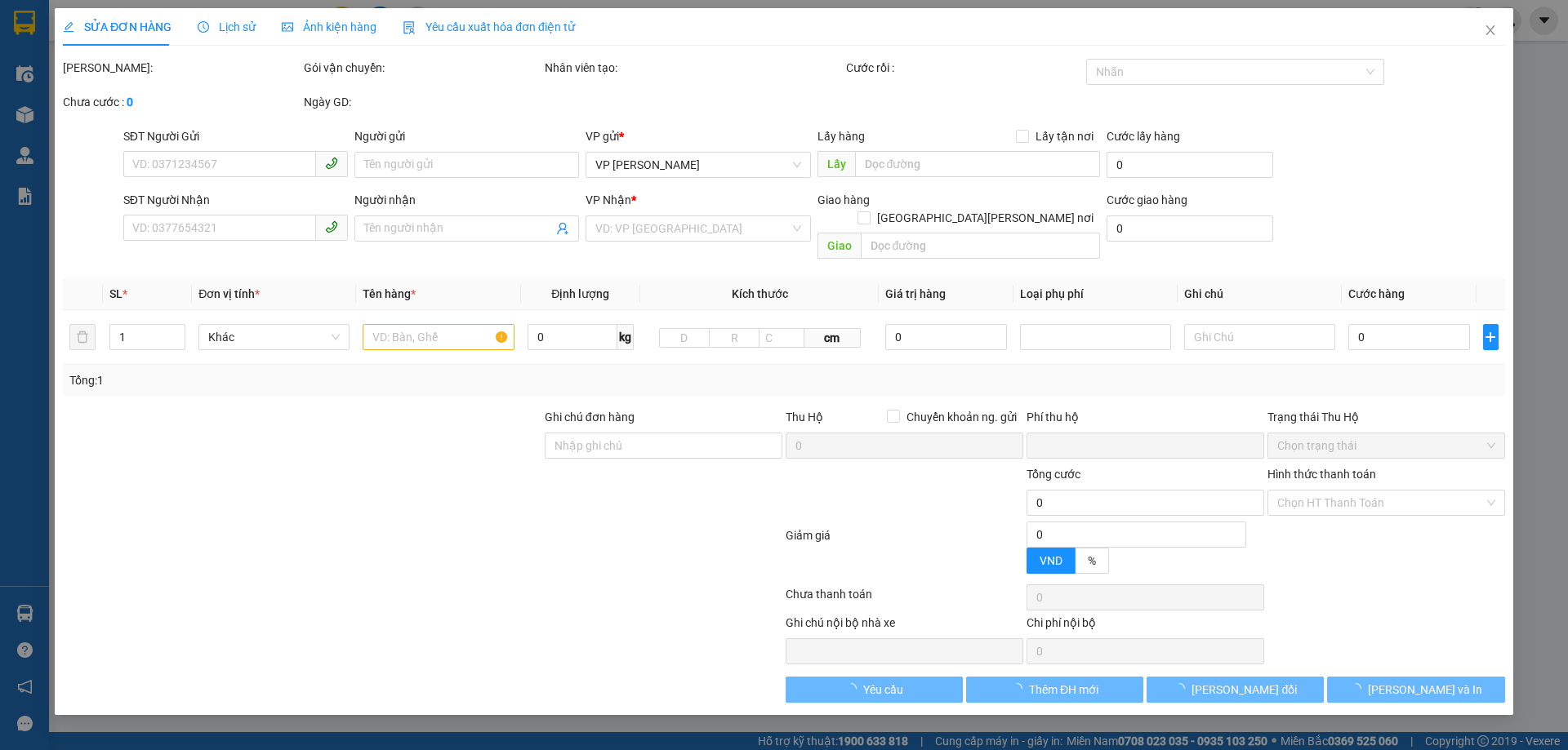
type input "0964656933"
type input "0395395101"
type input "0"
type input "40.000"
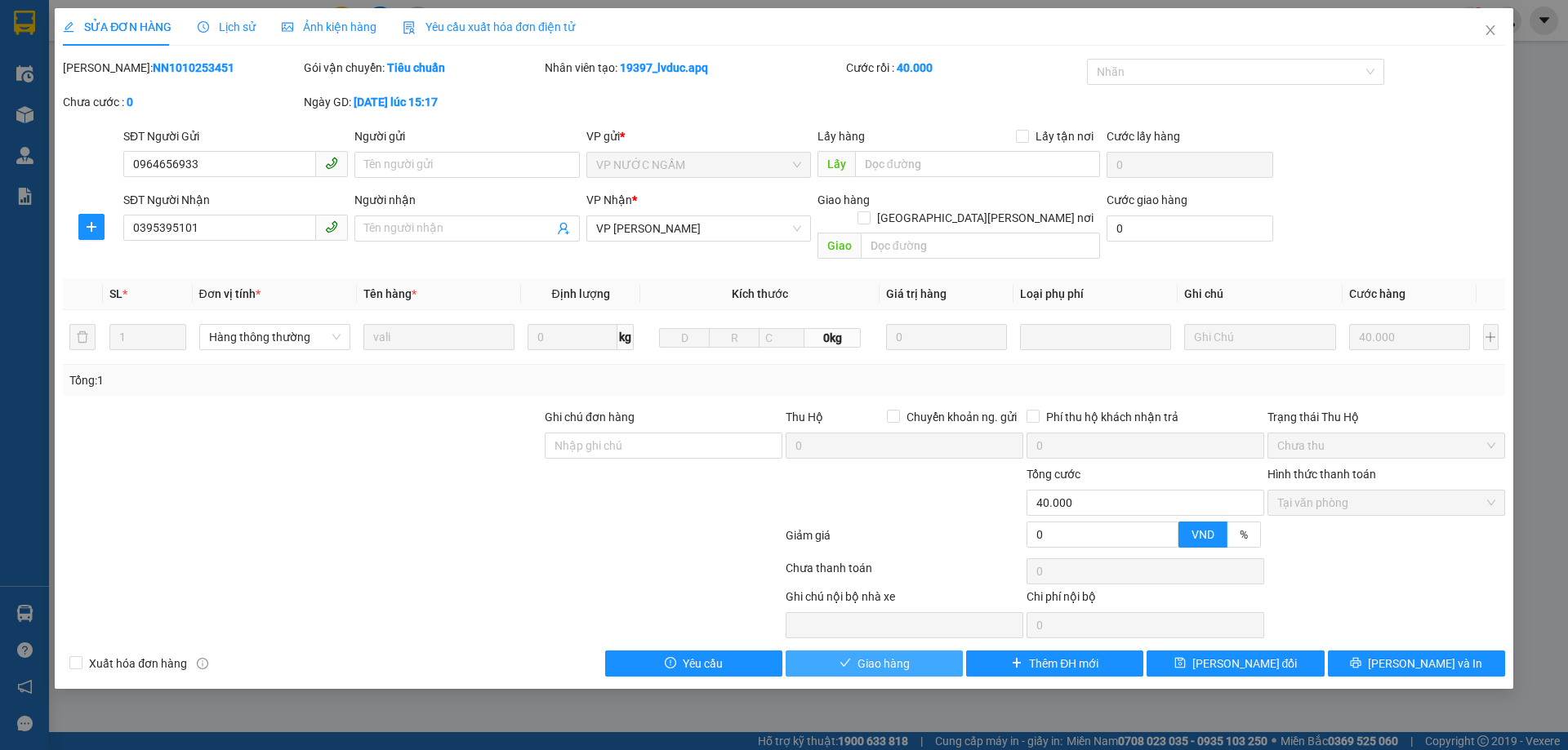
click at [850, 657] on icon "check" at bounding box center [844, 662] width 11 height 11
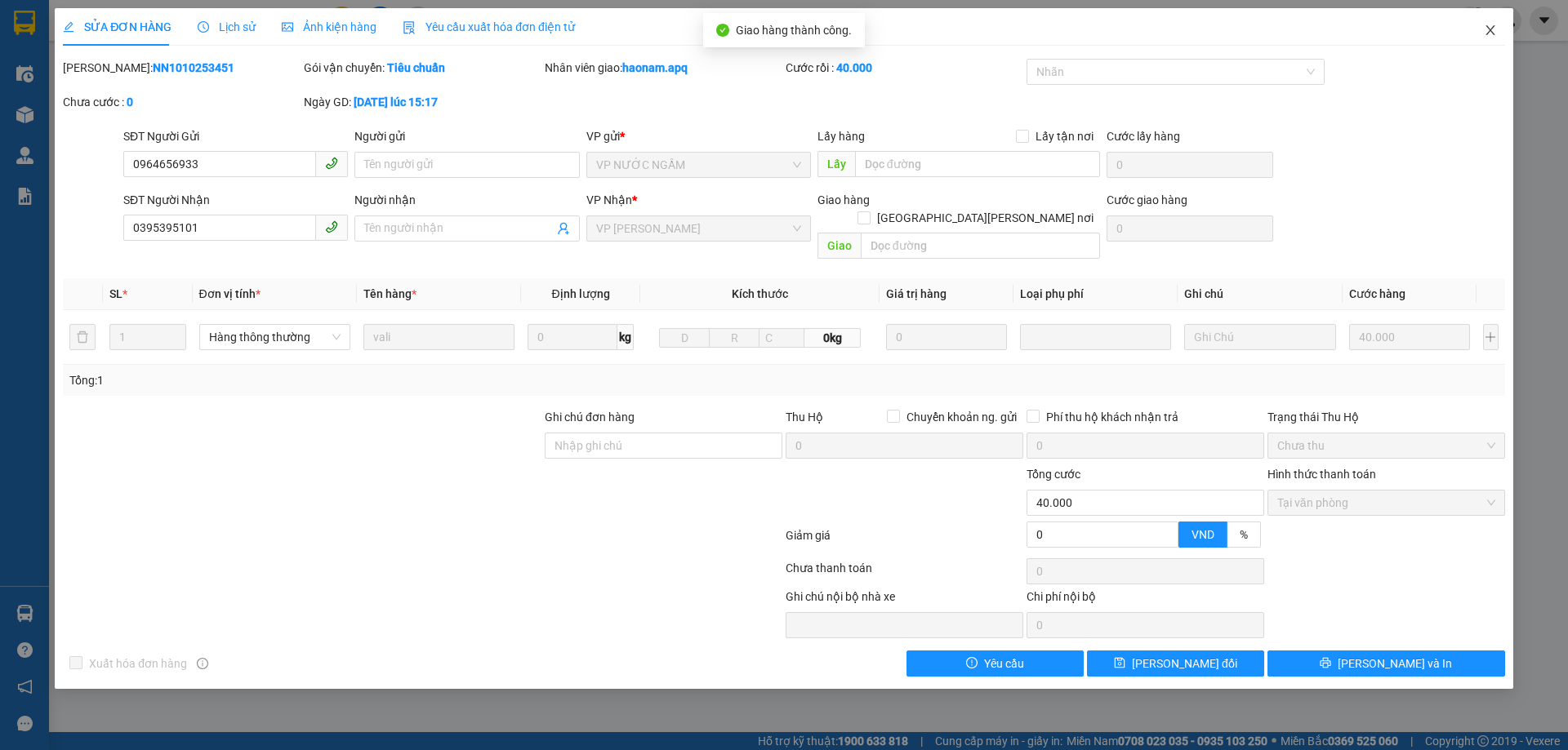
click at [1495, 28] on icon "close" at bounding box center [1490, 29] width 13 height 13
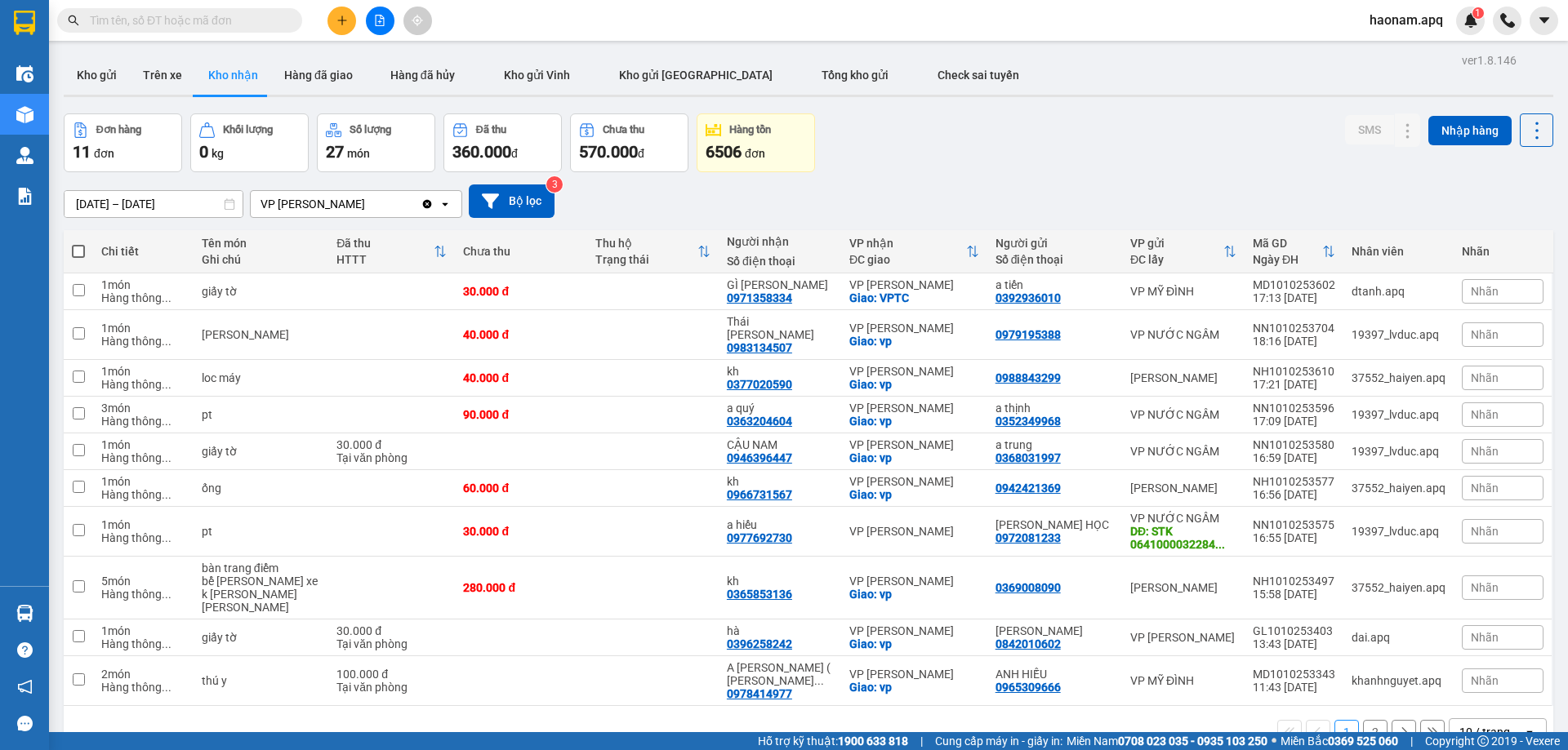
click at [1363, 720] on button "2" at bounding box center [1375, 732] width 24 height 24
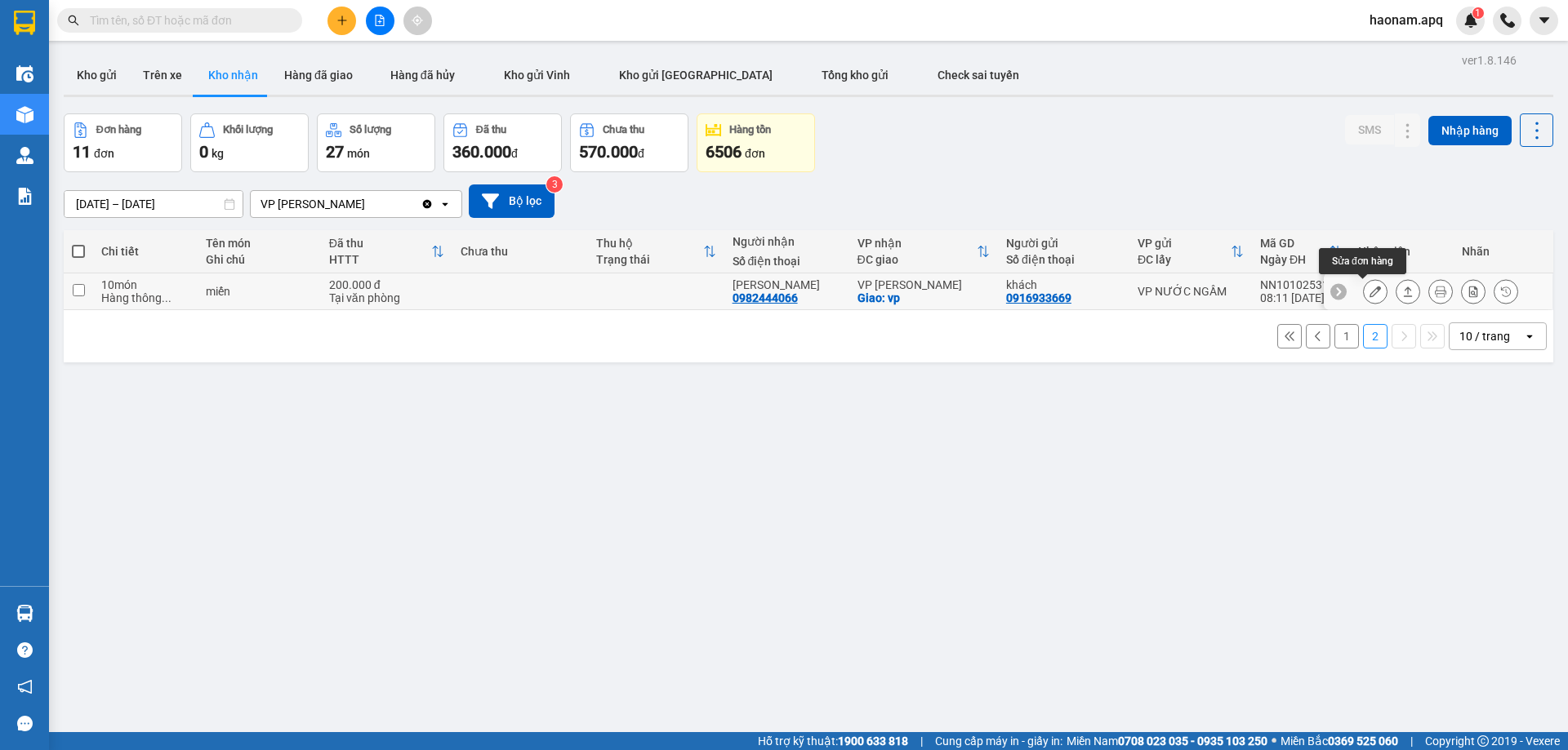
click at [1370, 291] on icon at bounding box center [1375, 291] width 11 height 11
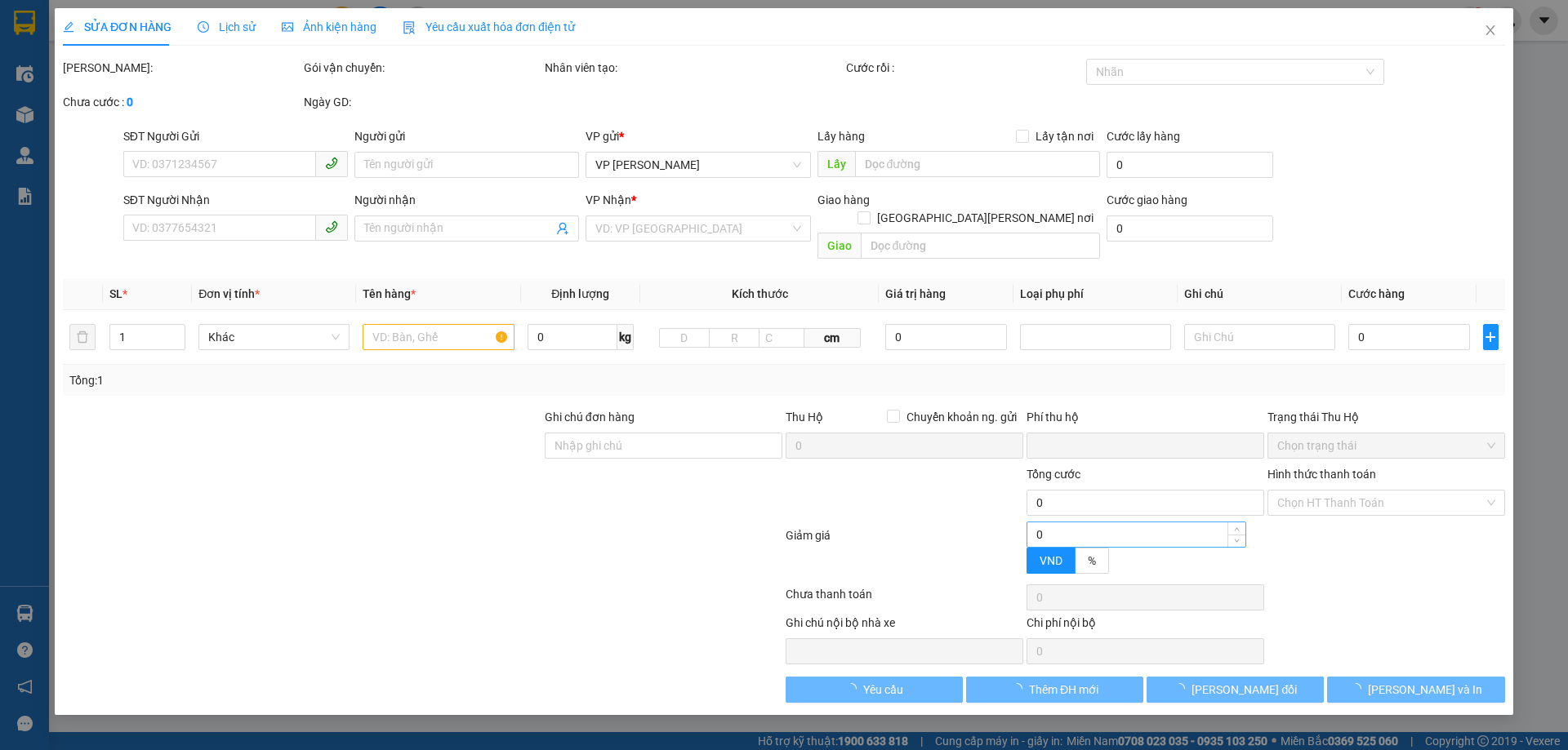
type input "0916933669"
type input "khách"
type input "0982444066"
type input "CHỊ LONG"
checkbox input "true"
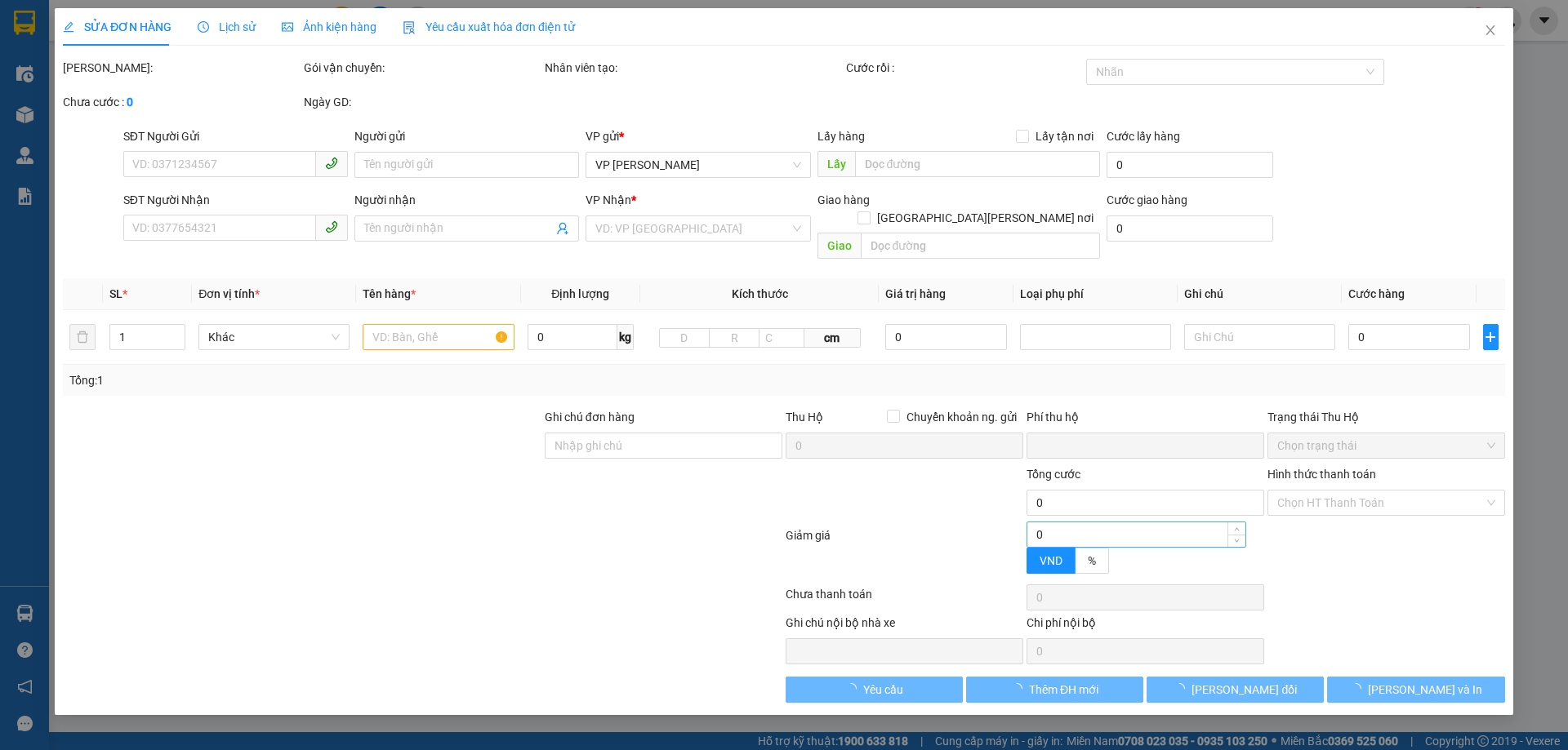
type input "vp"
checkbox input "true"
type input "0"
type input "200.000"
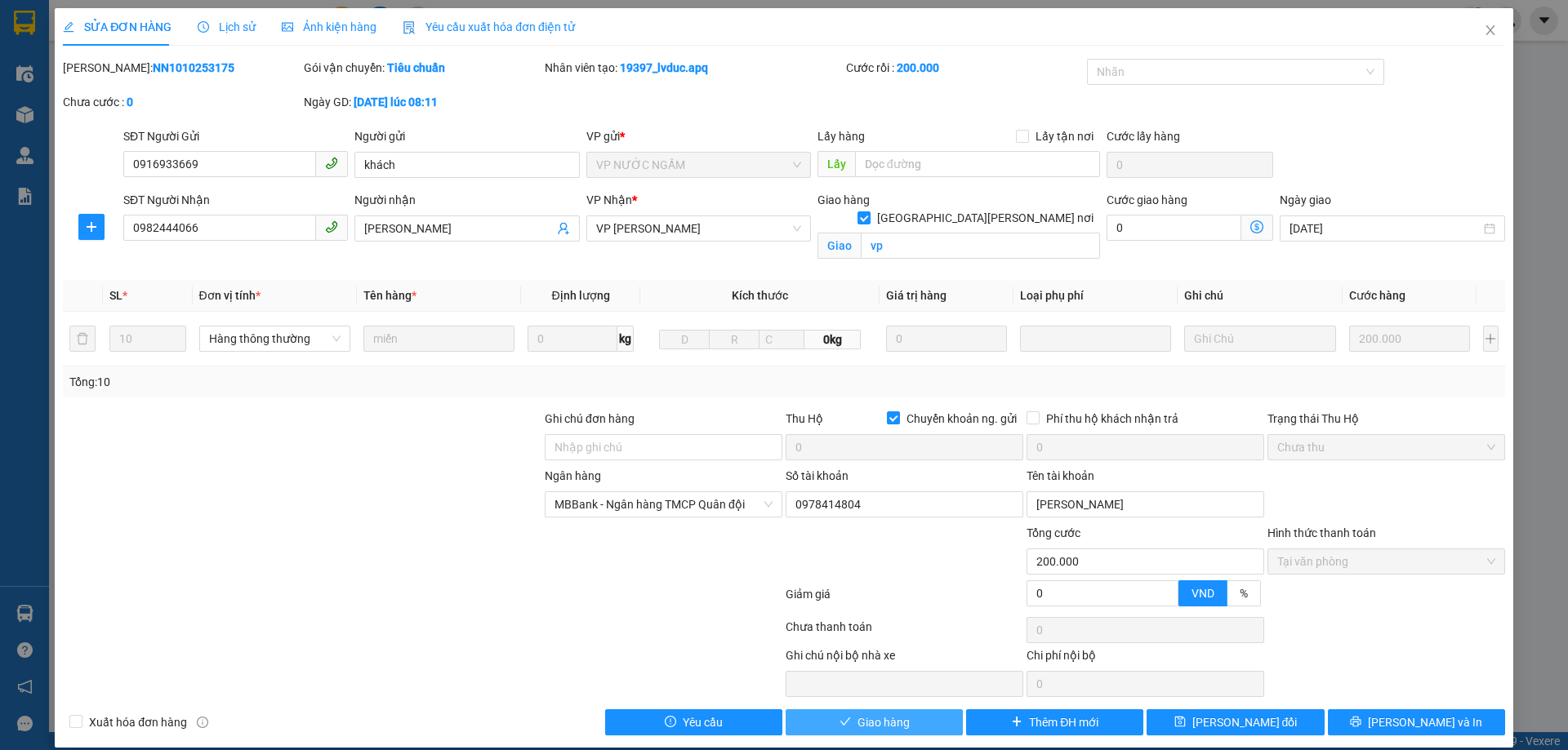
click at [845, 723] on button "Giao hàng" at bounding box center [874, 722] width 177 height 26
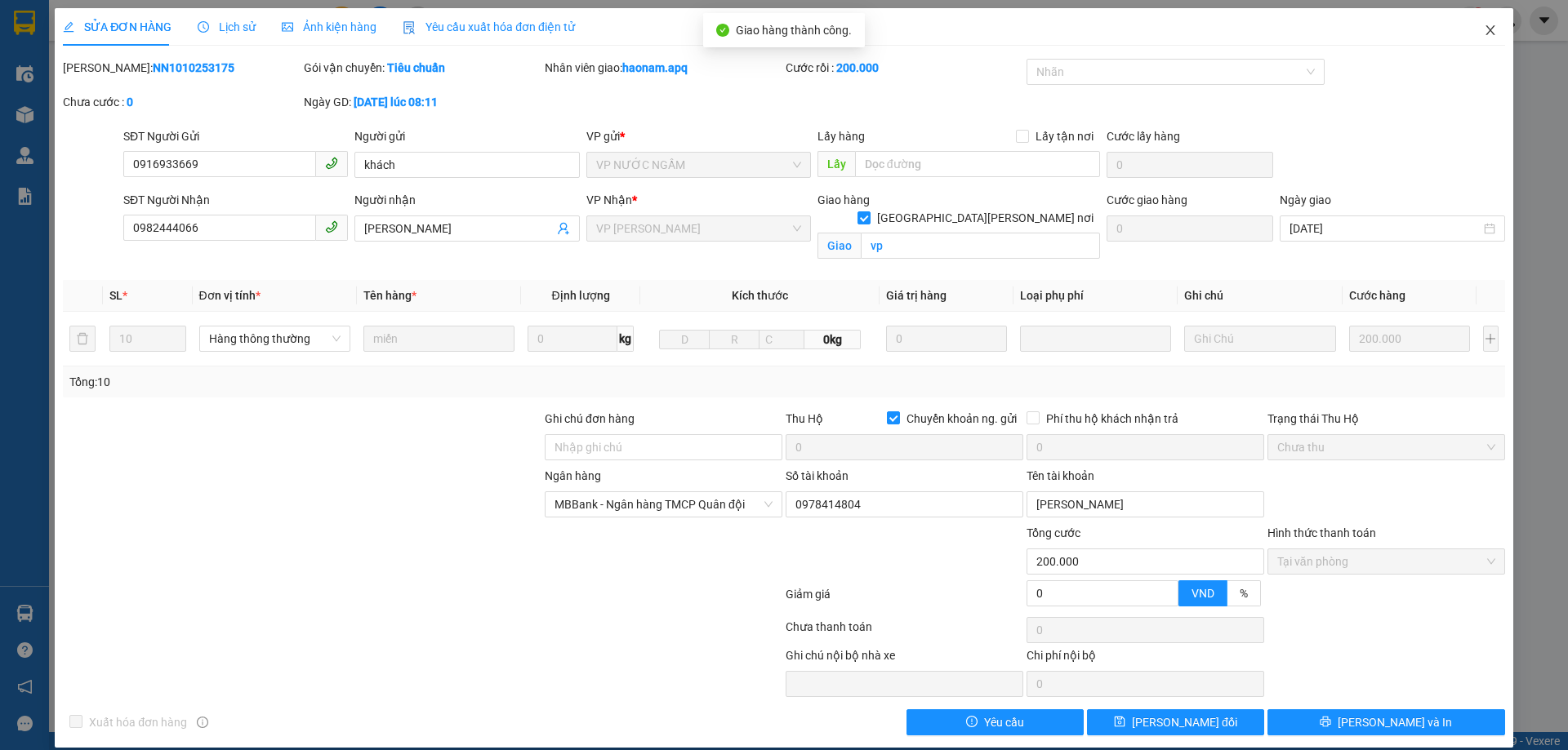
click at [1485, 38] on span "Close" at bounding box center [1490, 30] width 46 height 46
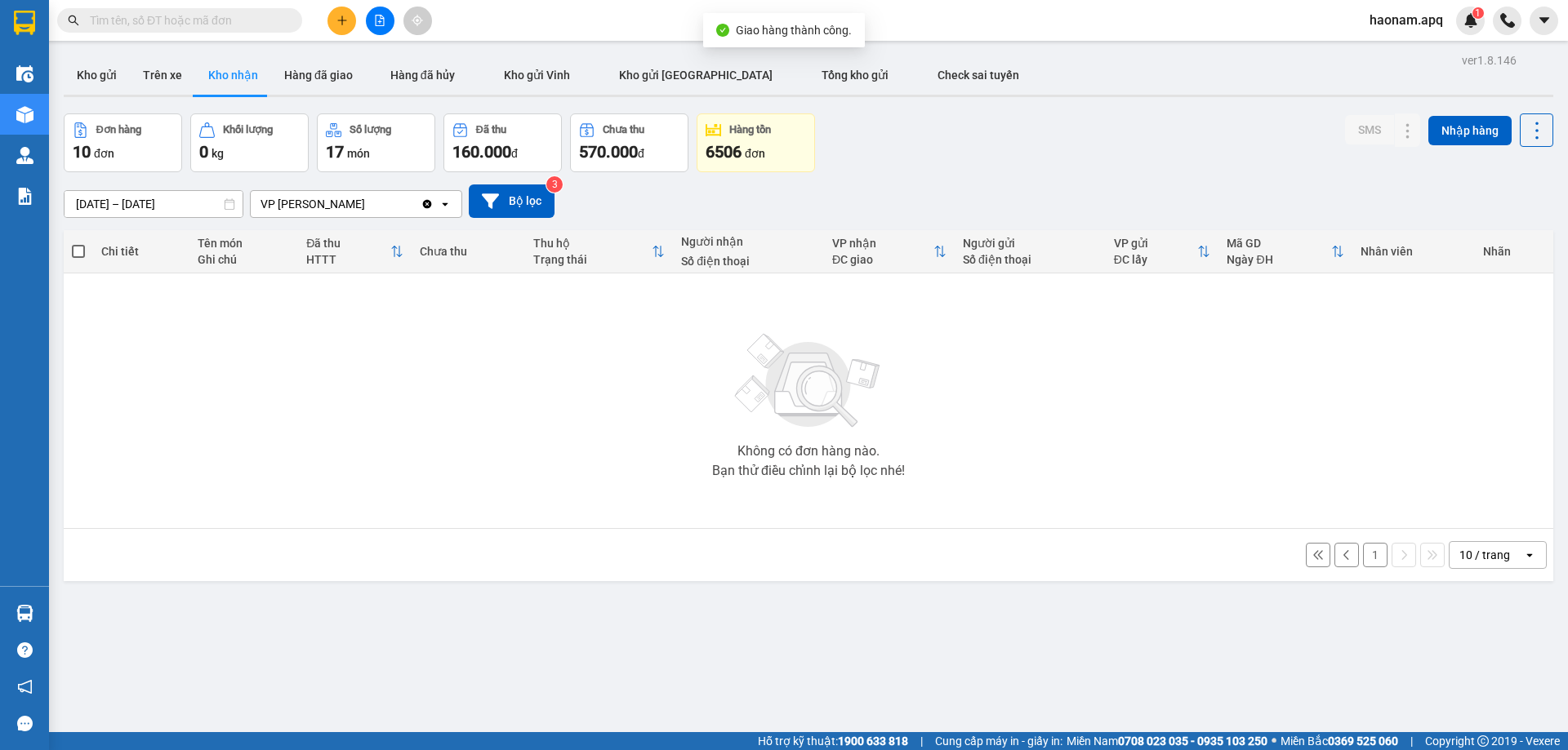
click at [1366, 554] on button "1" at bounding box center [1375, 555] width 24 height 24
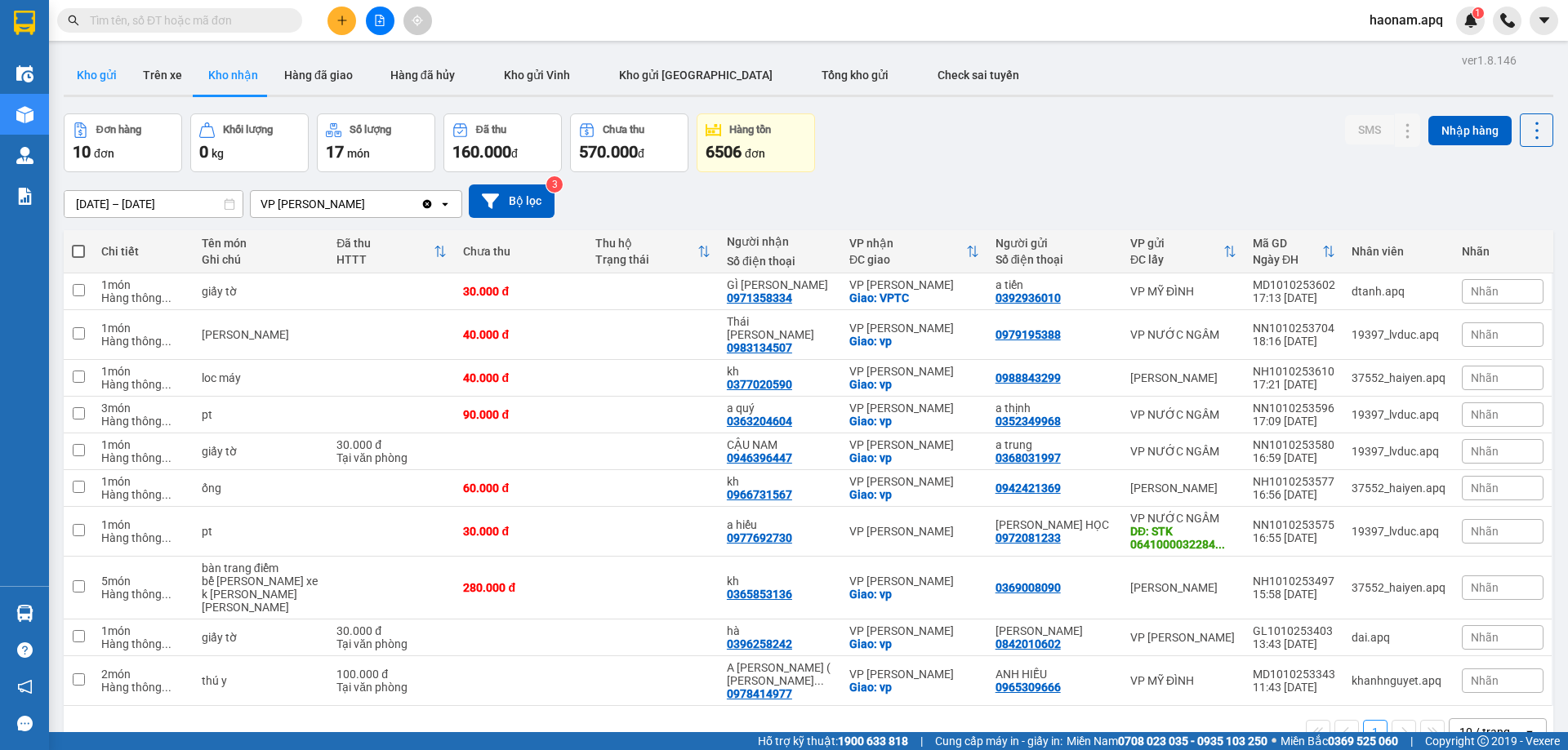
click at [102, 78] on button "Kho gửi" at bounding box center [97, 74] width 66 height 39
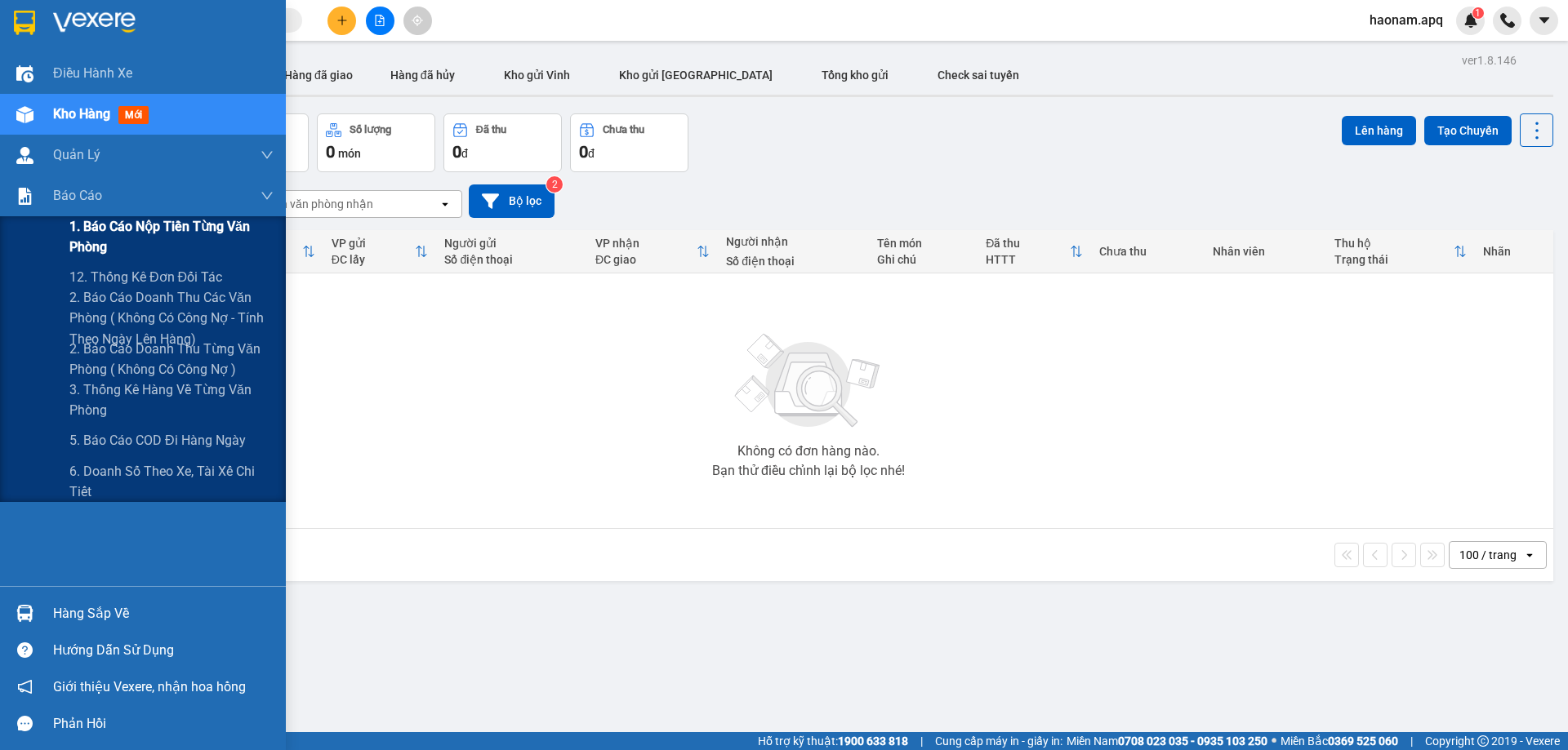
click at [184, 235] on span "1. Báo cáo nộp tiền từng văn phòng" at bounding box center [171, 236] width 204 height 41
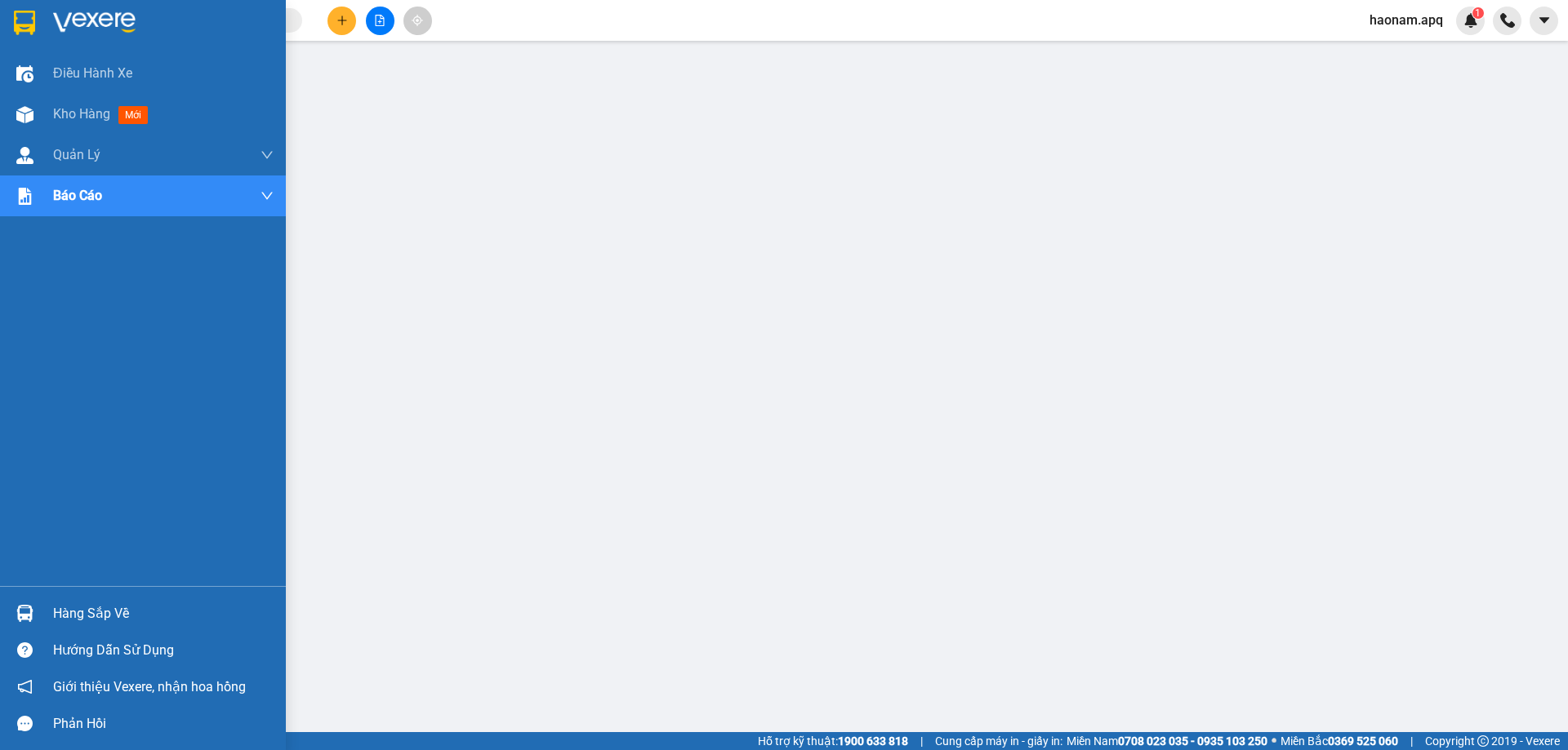
click at [63, 117] on span "Kho hàng" at bounding box center [82, 114] width 57 height 16
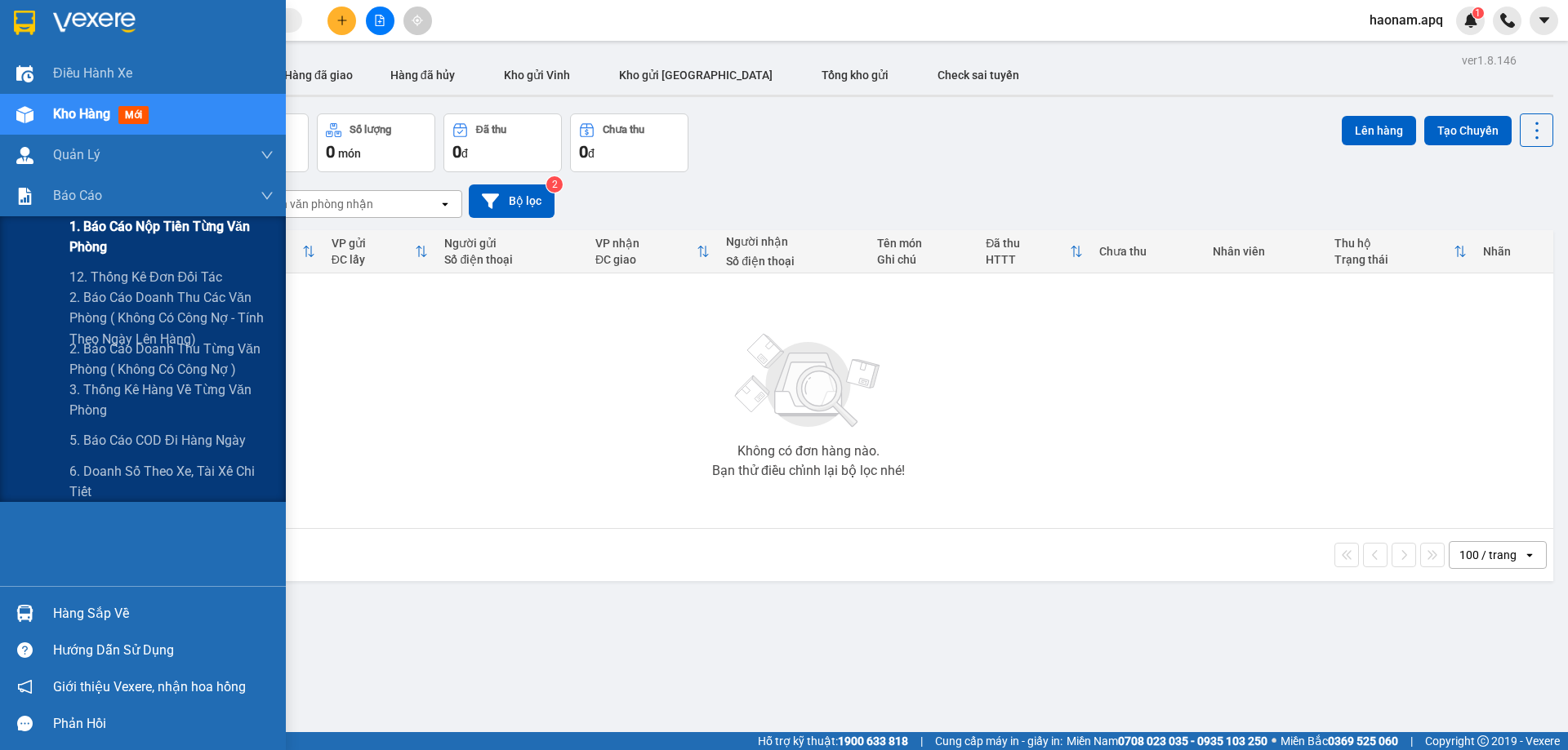
click at [154, 227] on span "1. Báo cáo nộp tiền từng văn phòng" at bounding box center [171, 236] width 204 height 41
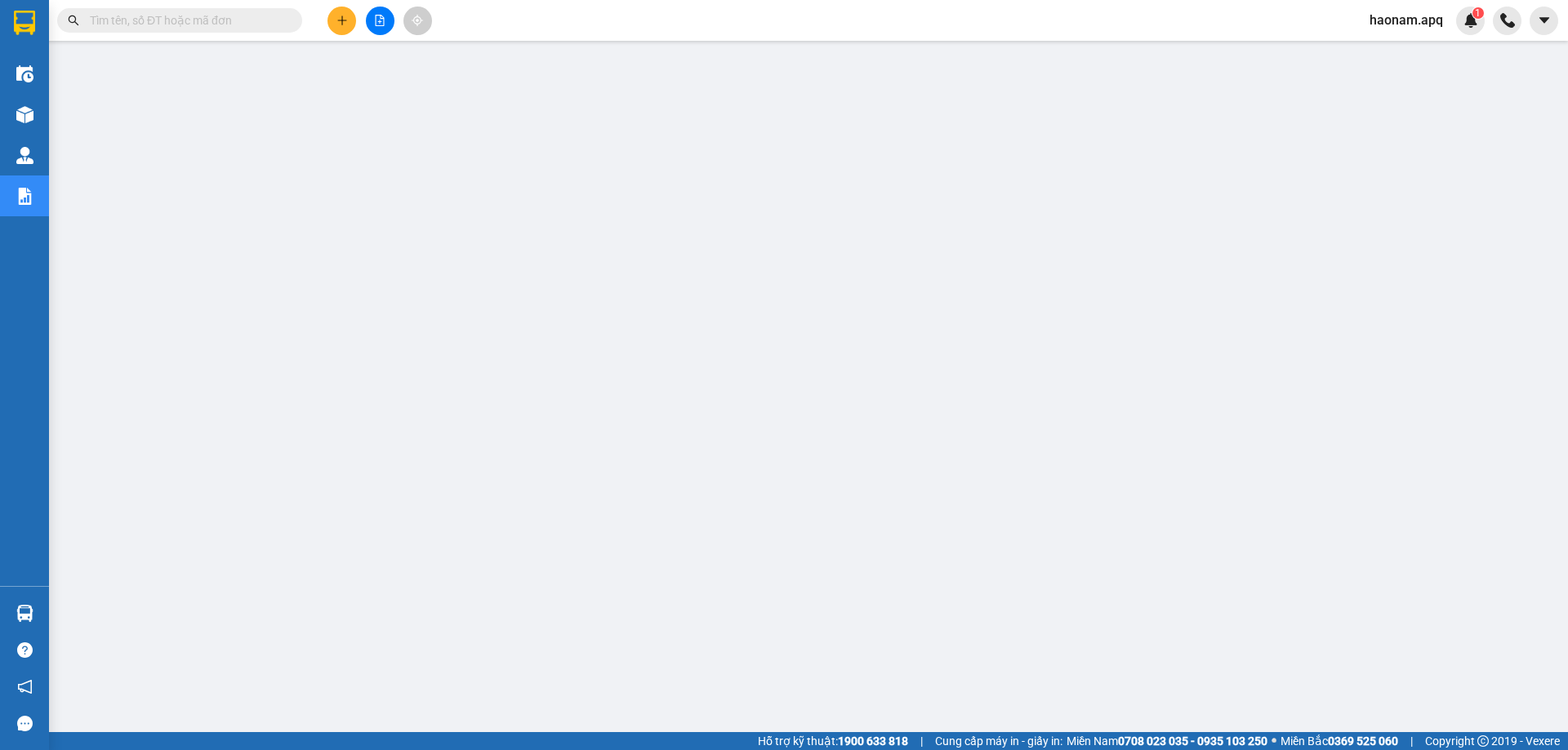
scroll to position [59, 0]
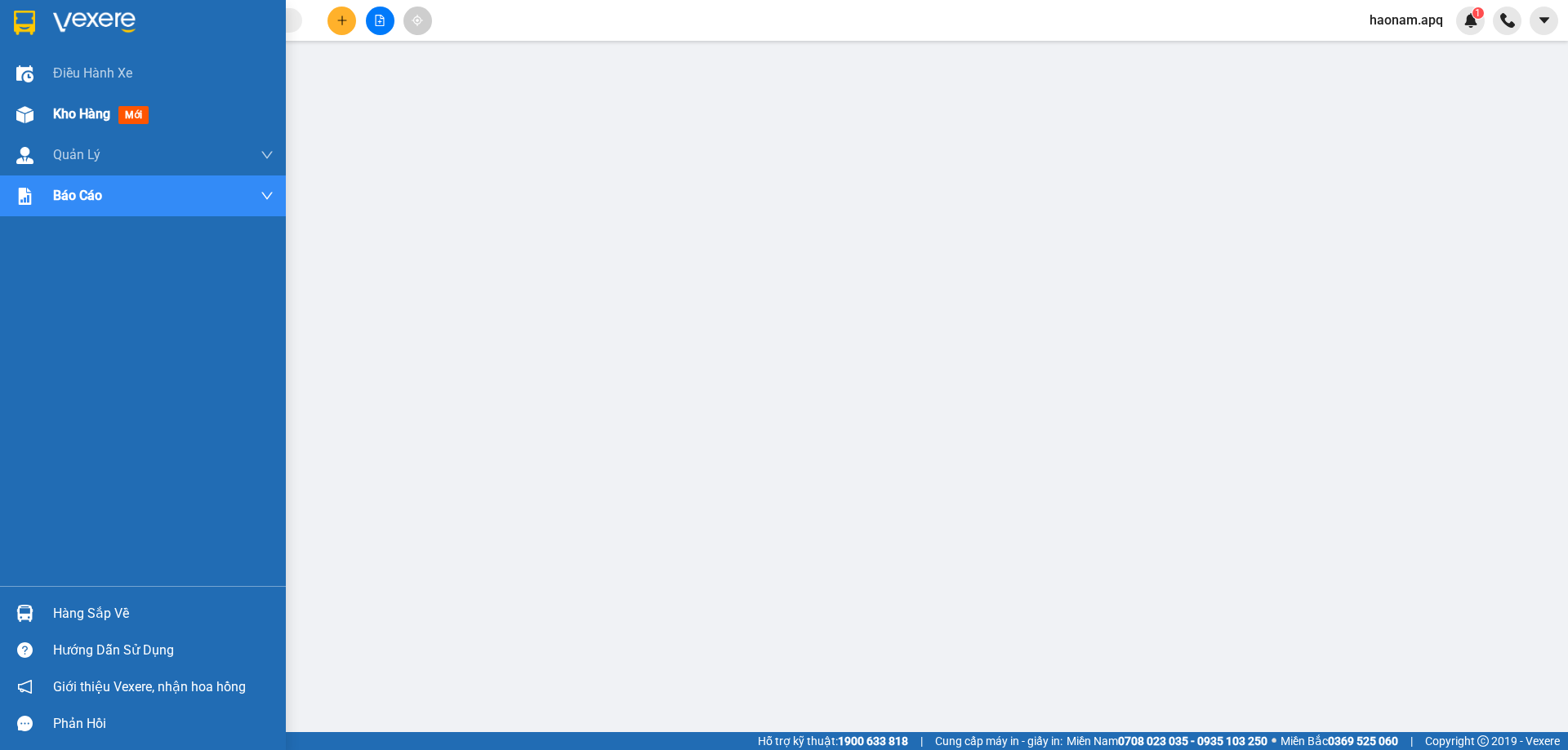
click at [84, 104] on div "Kho hàng mới" at bounding box center [104, 114] width 102 height 21
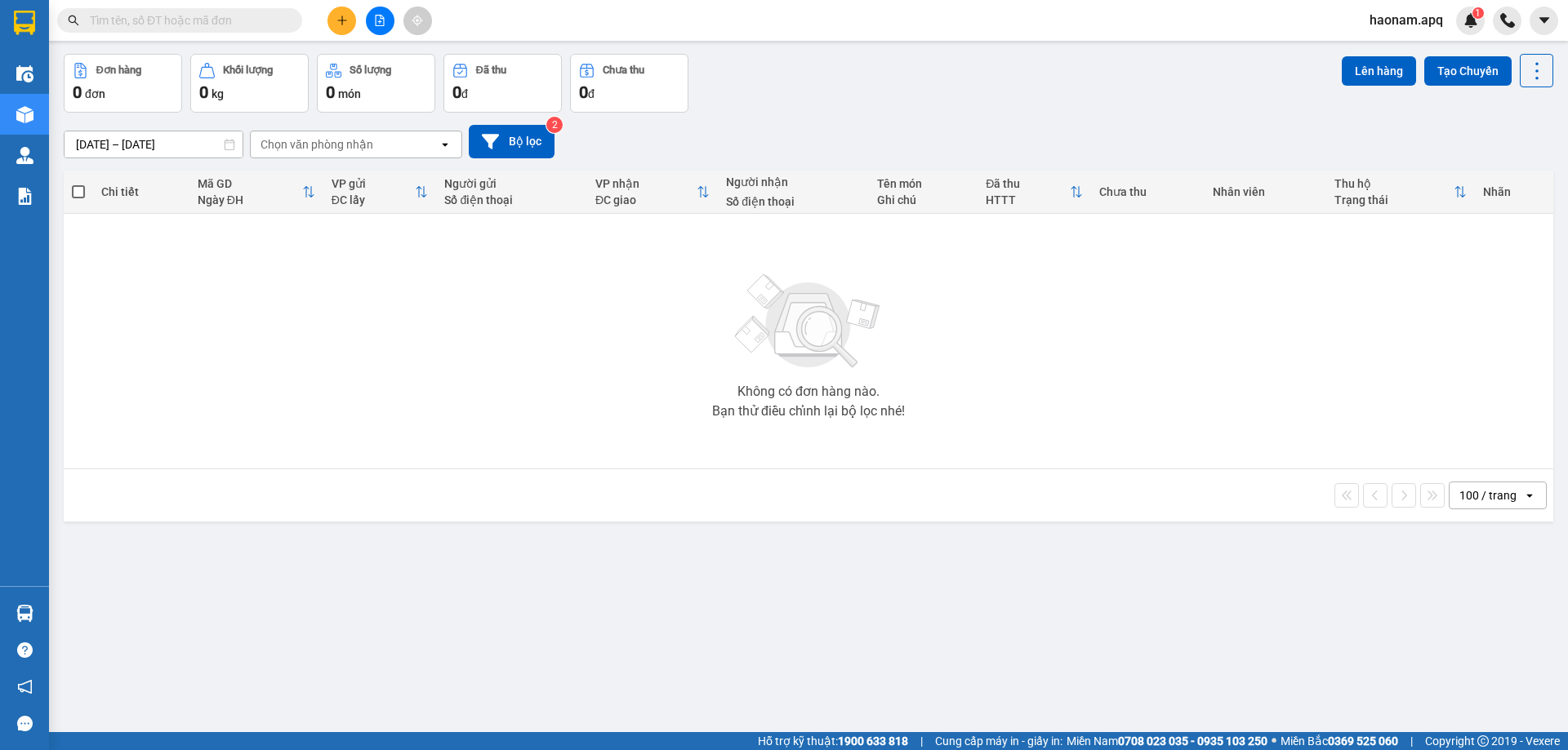
click at [1381, 20] on span "haonam.apq" at bounding box center [1405, 20] width 99 height 21
click at [1384, 50] on span "Đăng xuất" at bounding box center [1416, 50] width 69 height 18
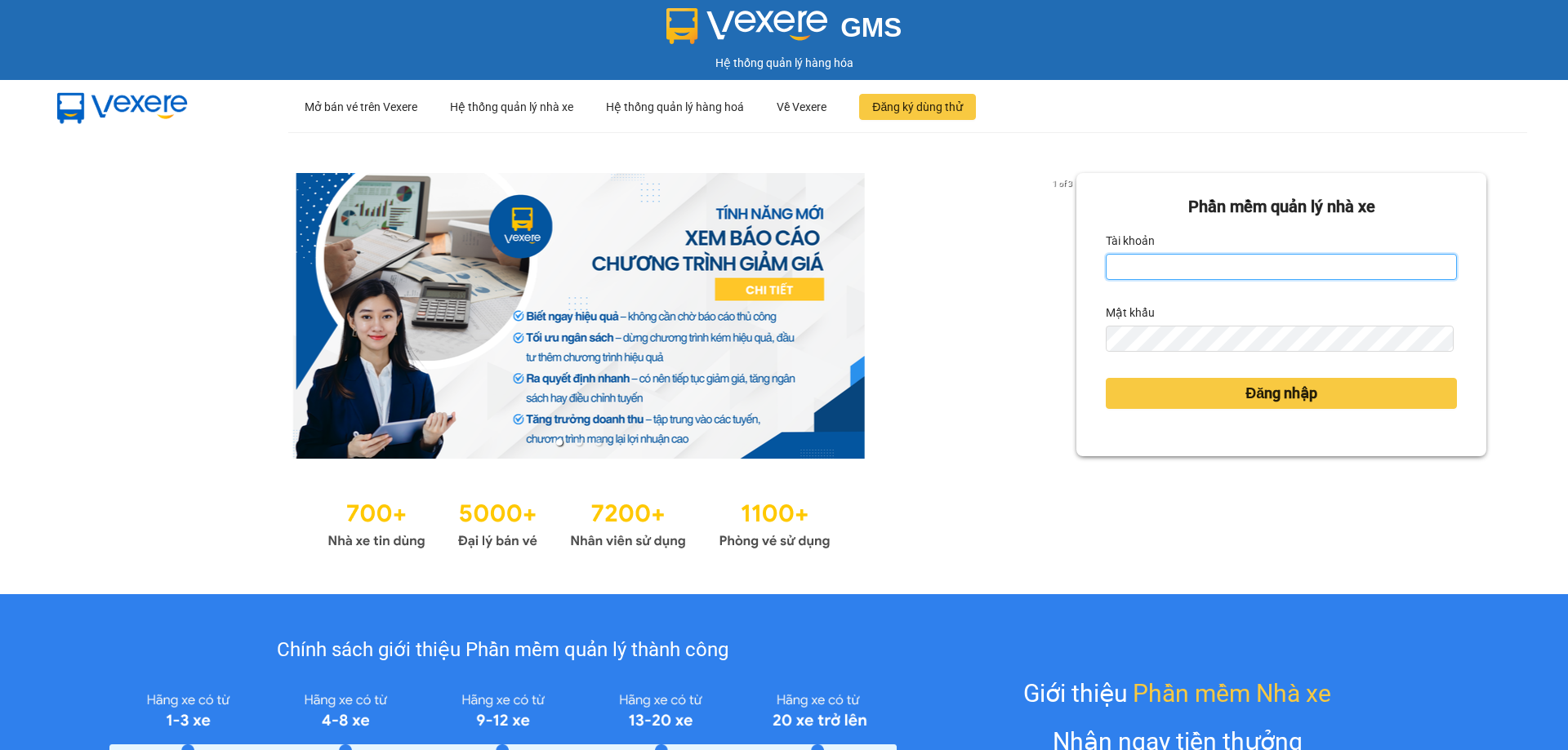
drag, startPoint x: 1129, startPoint y: 256, endPoint x: 1150, endPoint y: 286, distance: 36.6
click at [1130, 258] on input "Tài khoản" at bounding box center [1281, 266] width 351 height 26
type input "tuyet.apq"
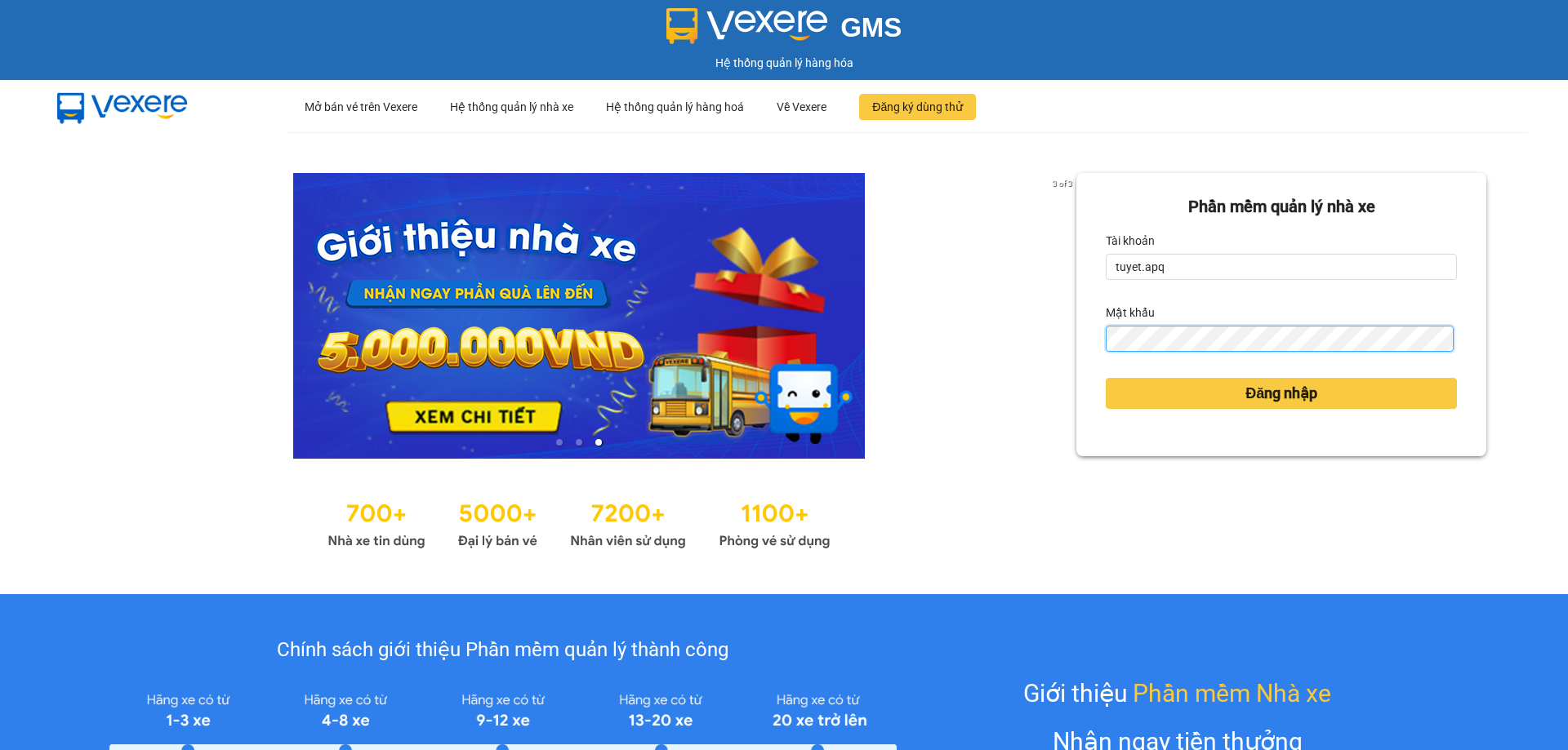
click at [1106, 378] on button "Đăng nhập" at bounding box center [1281, 393] width 351 height 31
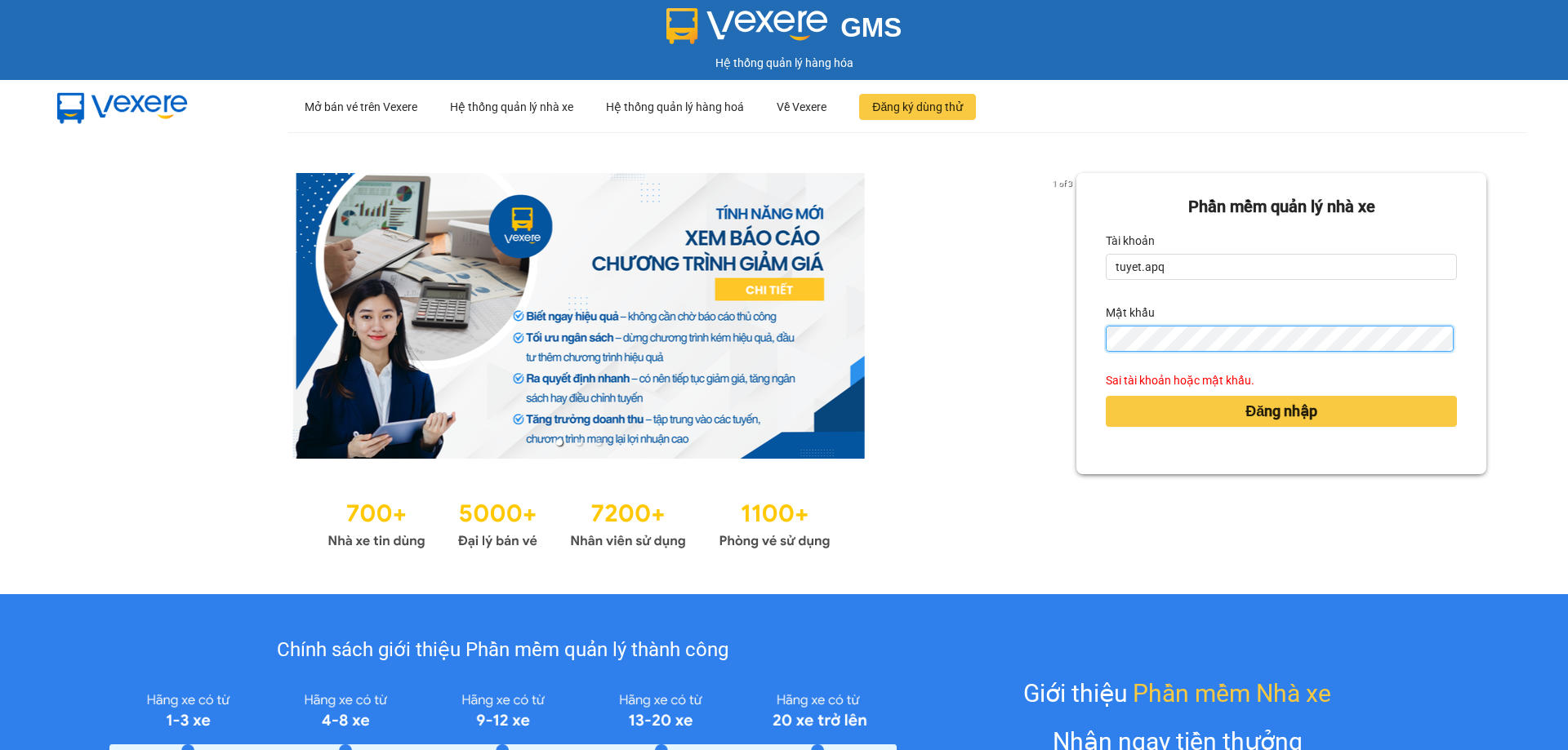
click at [1106, 396] on button "Đăng nhập" at bounding box center [1281, 411] width 351 height 31
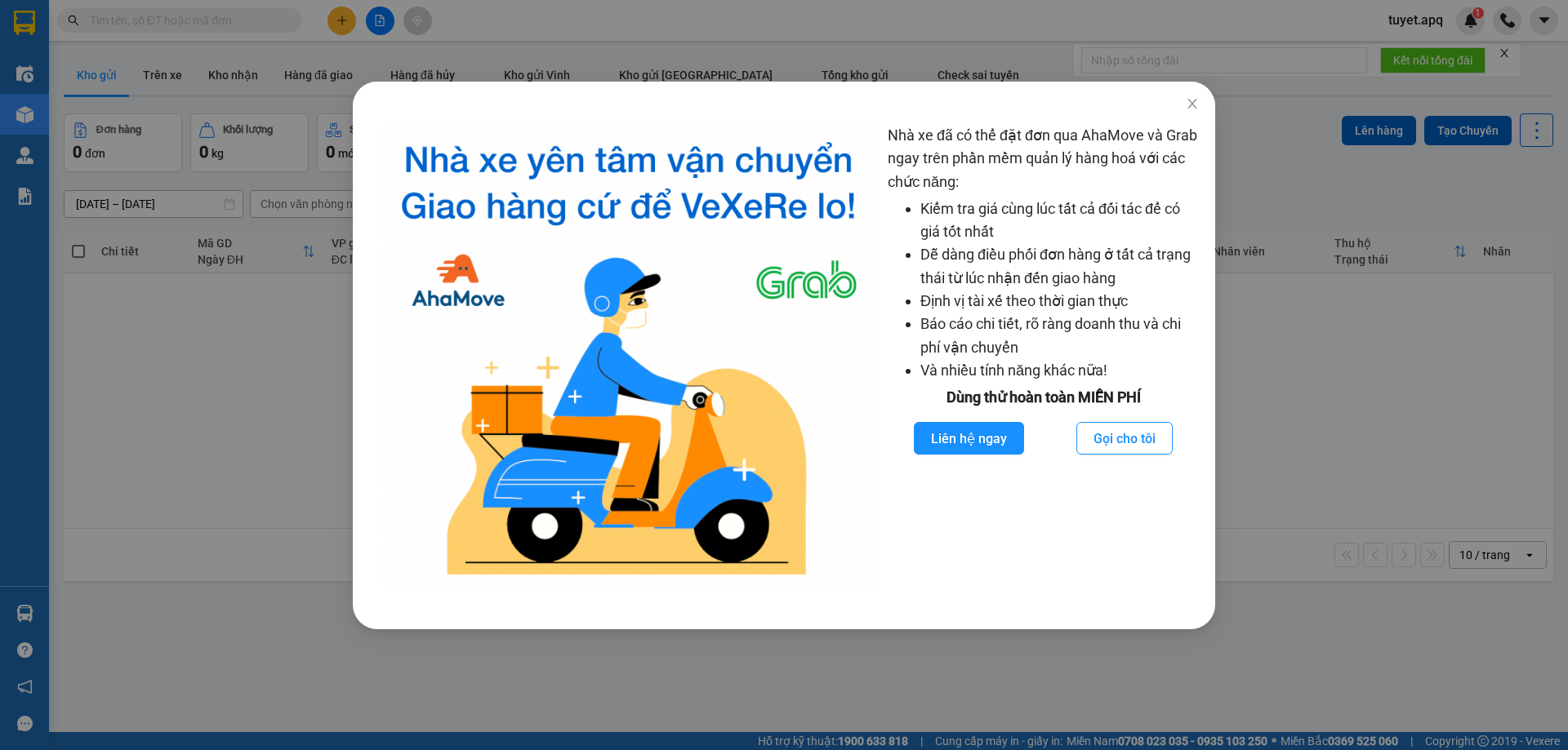
click at [1195, 106] on div "Nhà xe đã có thể đặt đơn qua AhaMove và Grab ngay trên phần mềm quản lý hàng ho…" at bounding box center [784, 375] width 1568 height 750
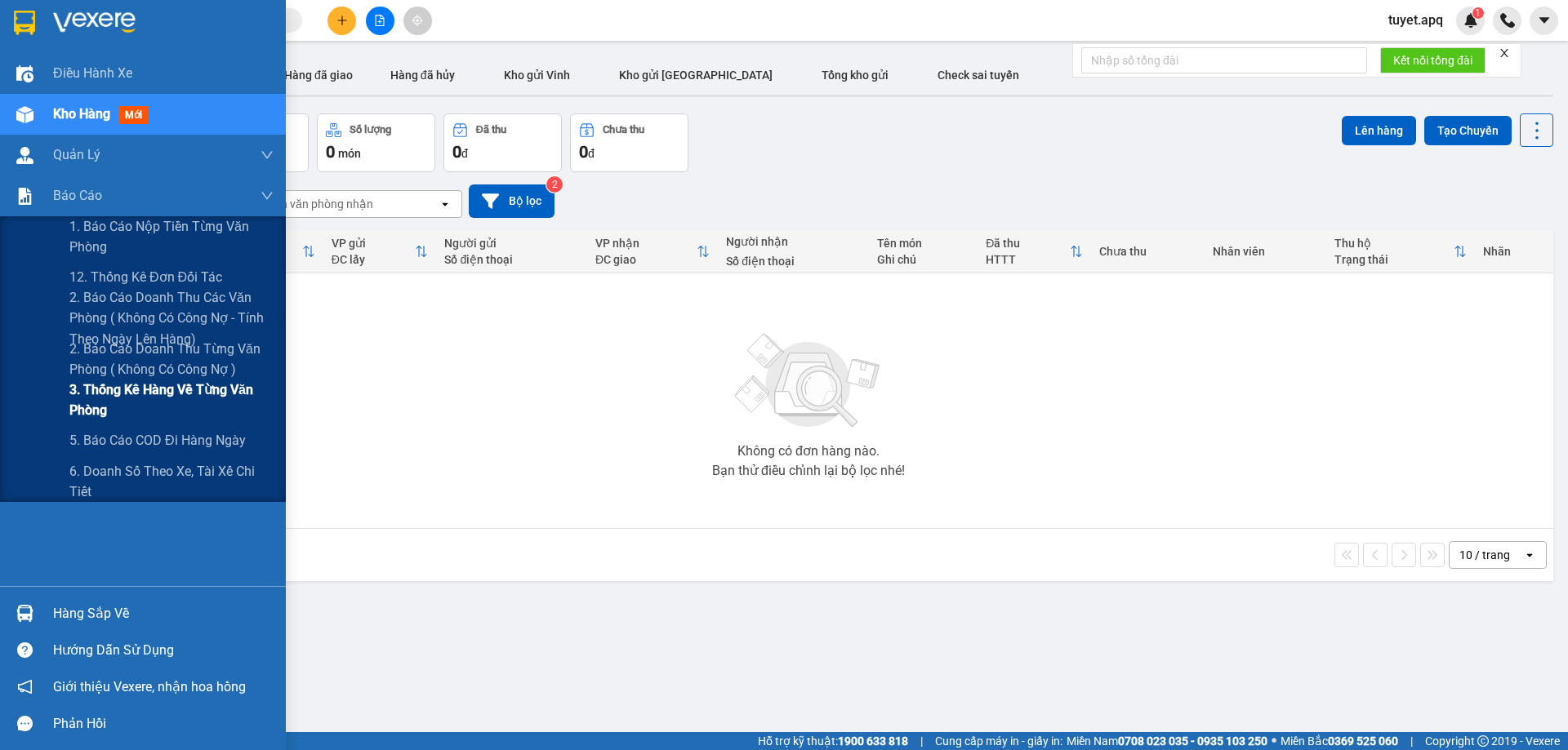
click at [118, 393] on span "3. Thống kê hàng về từng văn phòng" at bounding box center [171, 399] width 204 height 41
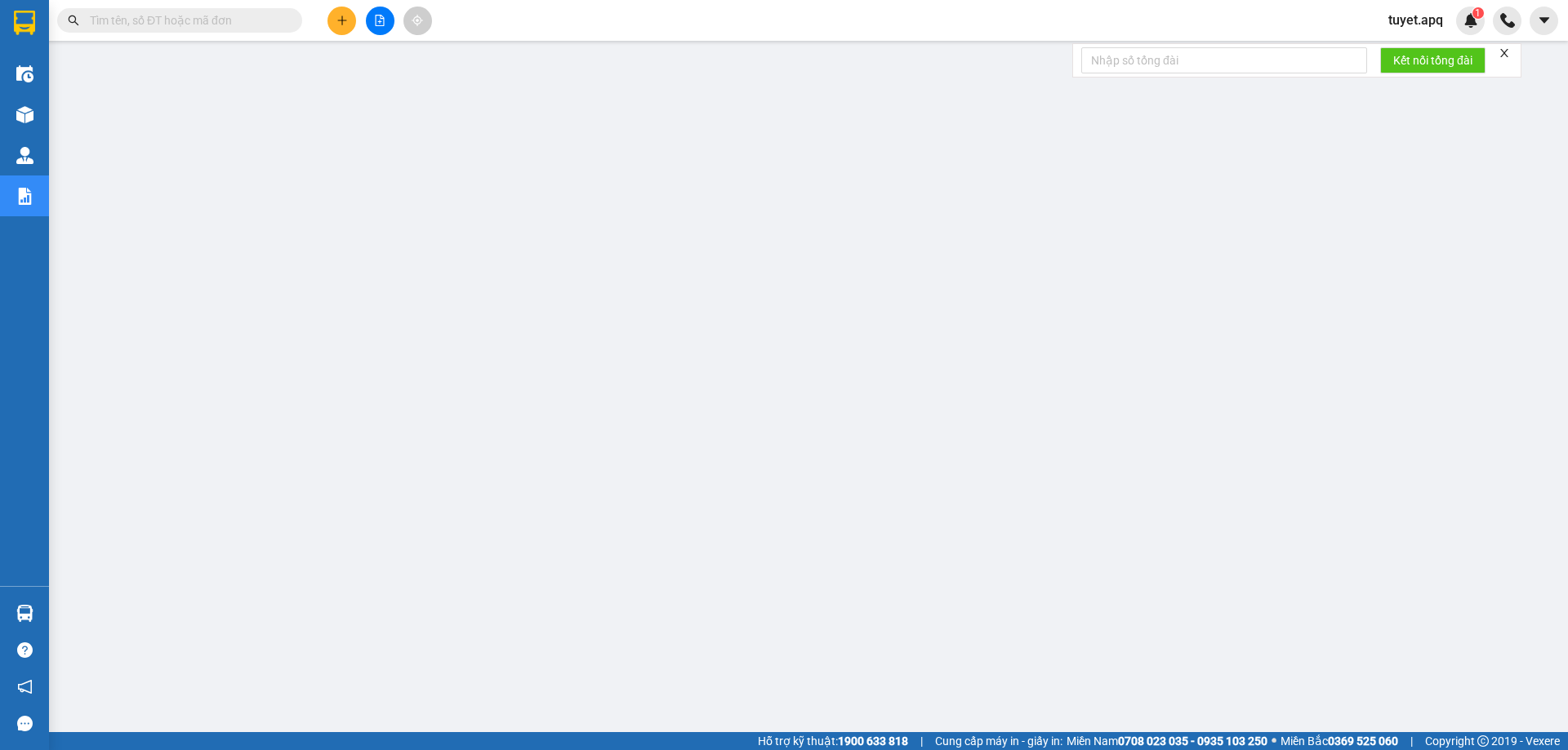
scroll to position [59, 0]
